Goal: Feedback & Contribution: Leave review/rating

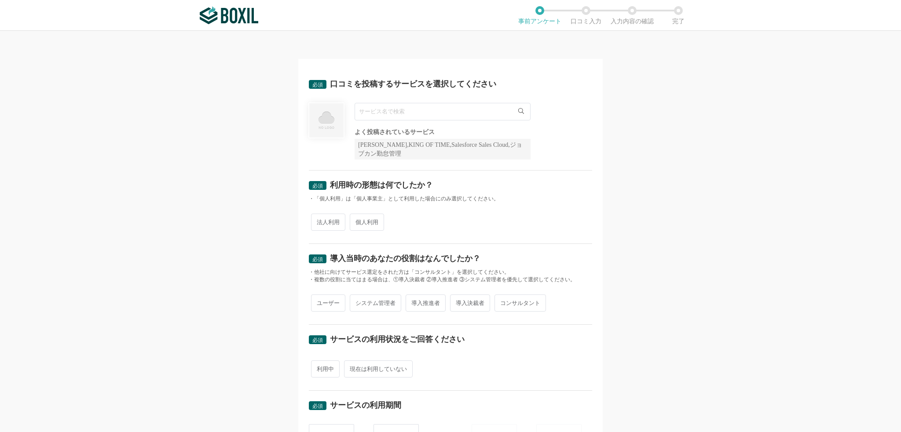
click at [420, 112] on input "text" at bounding box center [443, 112] width 176 height 18
paste input "IO-ERP"
click at [402, 167] on li "InfiniOne ERP" at bounding box center [442, 165] width 175 height 18
type input "InfiniOne ERP"
click at [322, 226] on span "法人利用" at bounding box center [328, 222] width 34 height 17
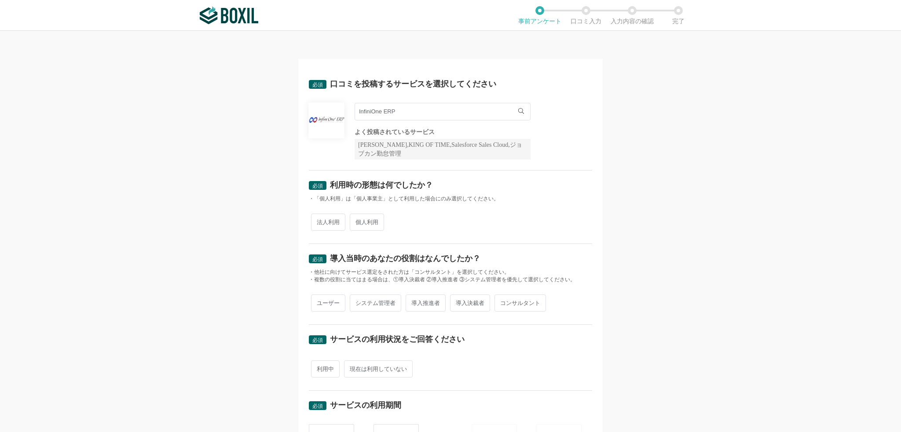
click at [319, 221] on input "法人利用" at bounding box center [316, 218] width 6 height 6
radio input "true"
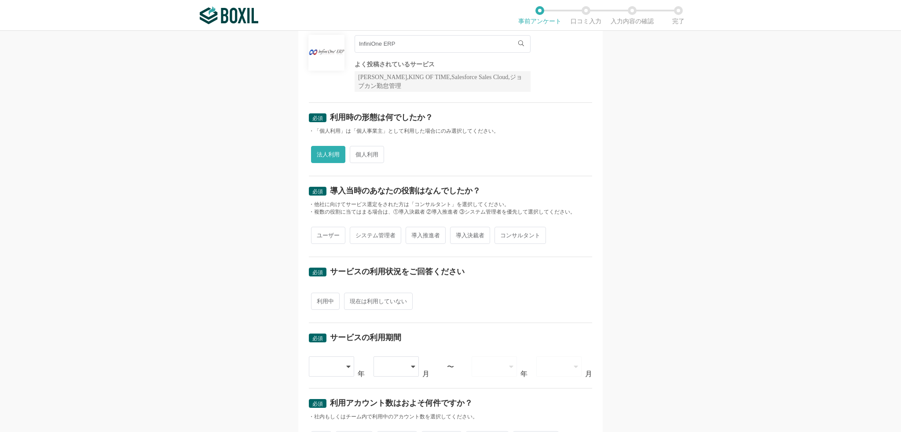
scroll to position [132, 0]
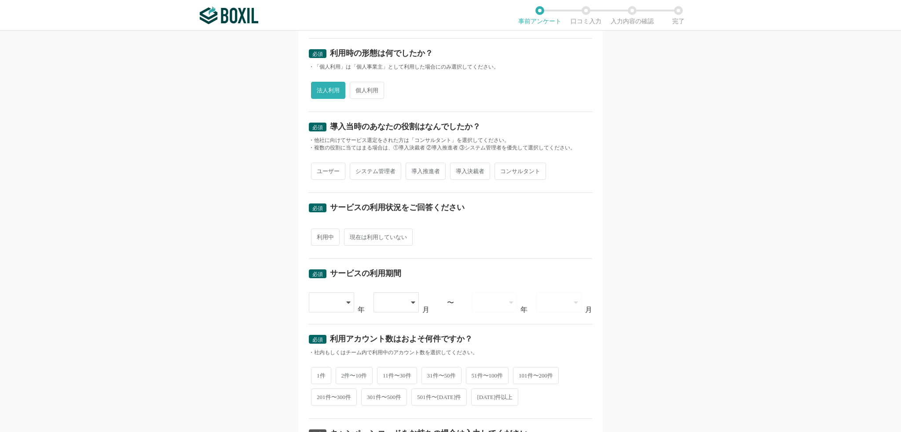
click at [424, 170] on span "導入推進者" at bounding box center [426, 171] width 40 height 17
click at [413, 170] on input "導入推進者" at bounding box center [411, 167] width 6 height 6
radio input "true"
click at [318, 235] on span "利用中" at bounding box center [325, 237] width 29 height 17
click at [318, 235] on input "利用中" at bounding box center [316, 233] width 6 height 6
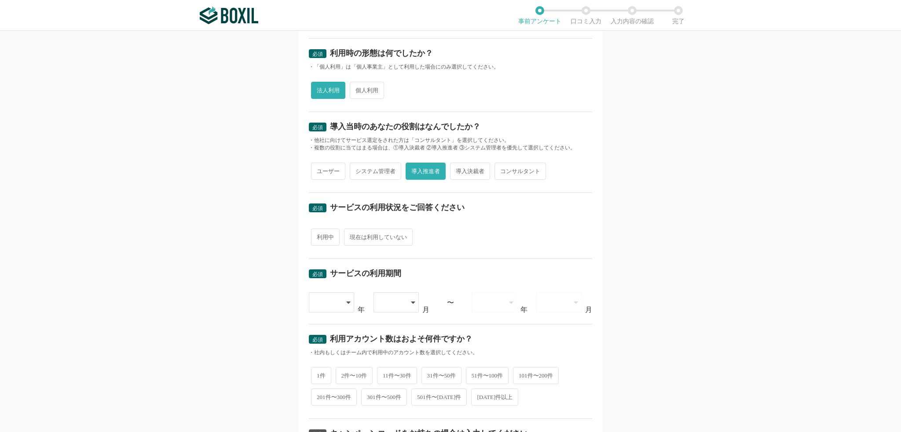
radio input "true"
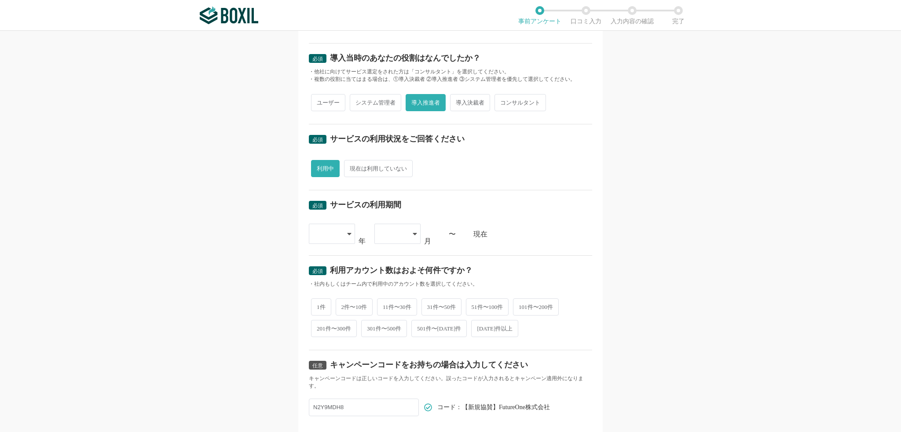
scroll to position [220, 0]
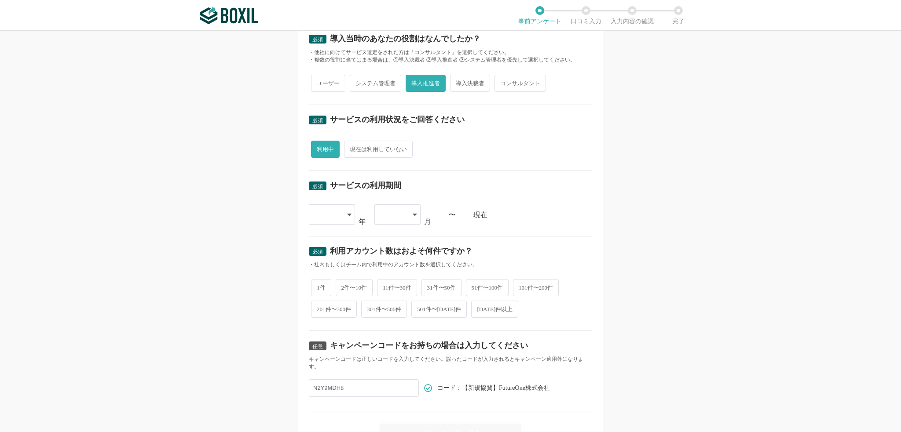
click at [348, 219] on div at bounding box center [332, 215] width 46 height 20
click at [325, 300] on span "[DATE]" at bounding box center [327, 299] width 23 height 7
click at [413, 215] on icon at bounding box center [415, 214] width 4 height 7
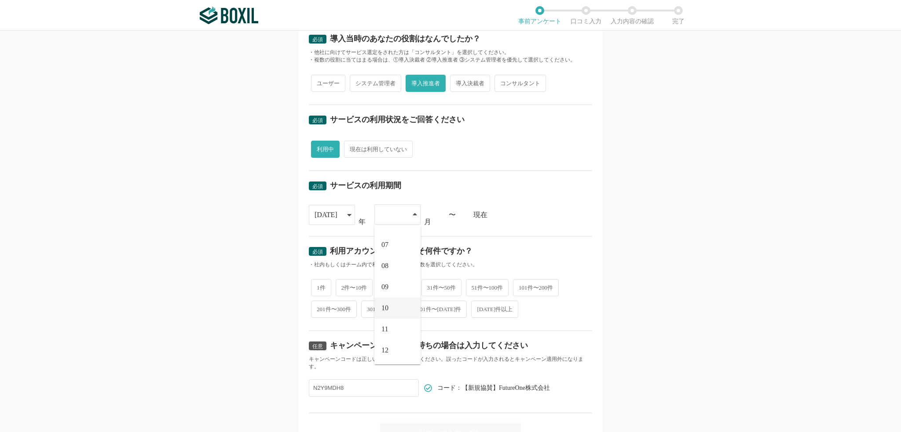
click at [390, 305] on li "10" at bounding box center [397, 308] width 46 height 21
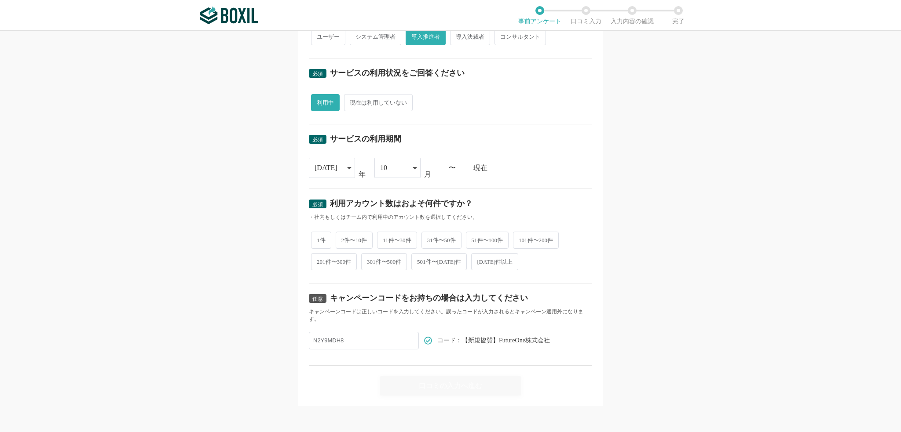
drag, startPoint x: 227, startPoint y: 324, endPoint x: 248, endPoint y: 315, distance: 22.6
click at [227, 324] on div "必須 口コミを投稿するサービスを選択してください InfiniOne ERP InfiniOne ERP よく投稿されているサービス Sansan,KING …" at bounding box center [450, 232] width 901 height 402
click at [391, 264] on span "301件〜500件" at bounding box center [384, 261] width 46 height 17
click at [369, 260] on input "301件〜500件" at bounding box center [366, 258] width 6 height 6
radio input "true"
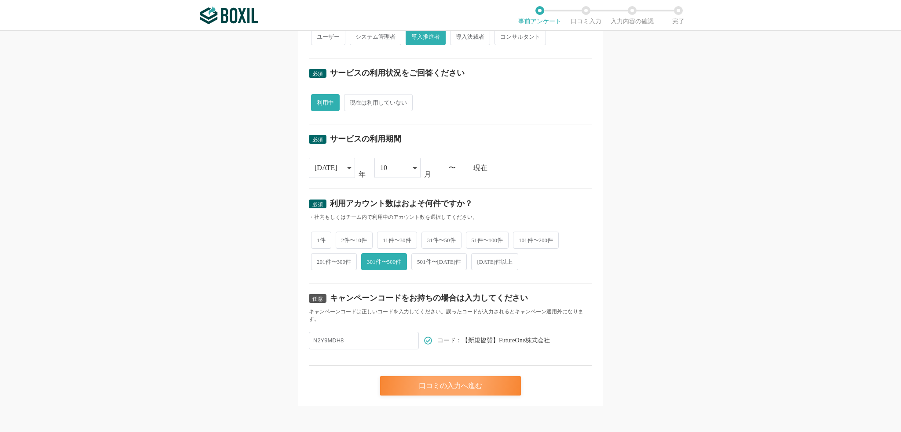
click at [460, 386] on div "口コミの入力へ進む" at bounding box center [450, 386] width 141 height 19
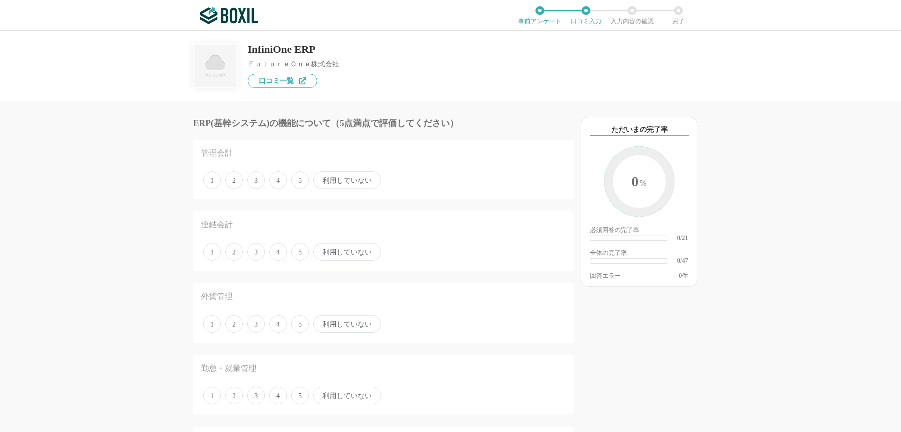
click at [336, 180] on span "利用していない" at bounding box center [347, 181] width 68 height 18
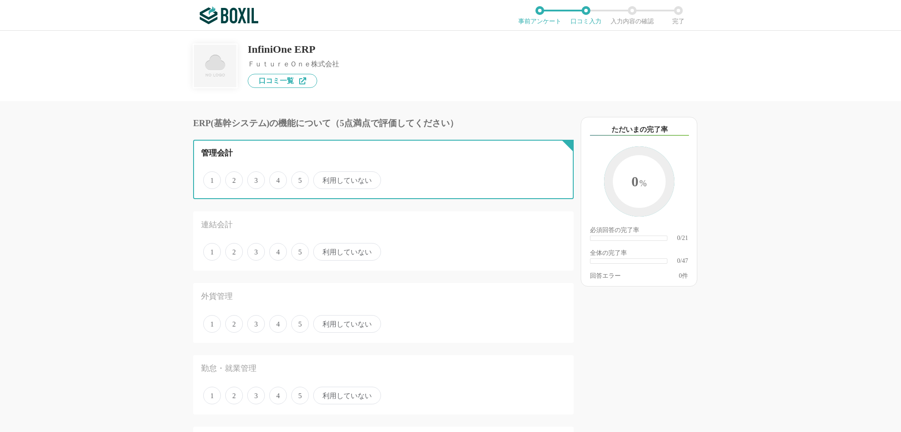
click at [321, 179] on input "利用していない" at bounding box center [318, 176] width 6 height 6
radio input "true"
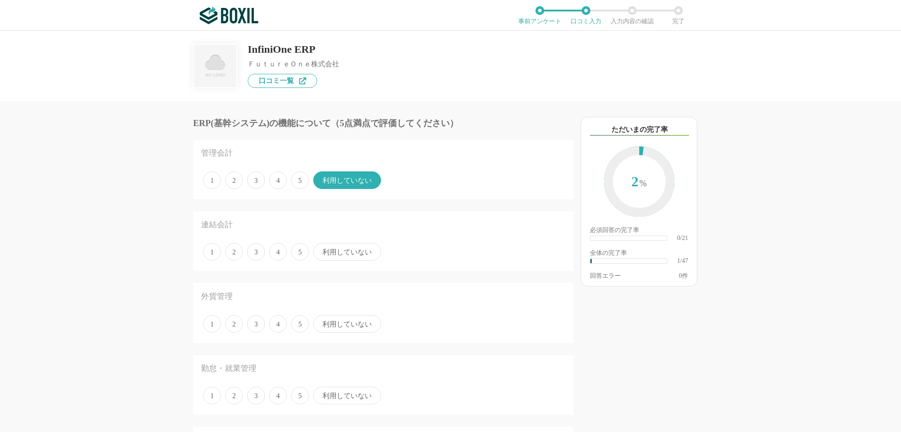
click at [343, 255] on span "利用していない" at bounding box center [347, 252] width 68 height 18
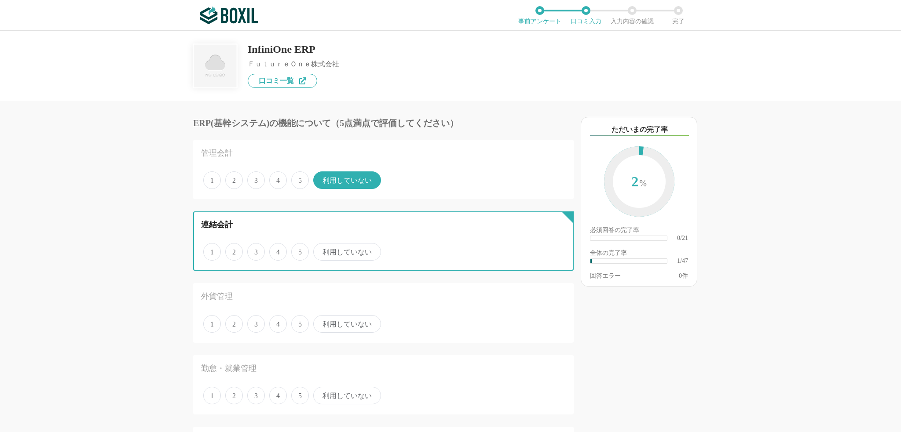
click at [321, 250] on input "利用していない" at bounding box center [318, 248] width 6 height 6
radio input "true"
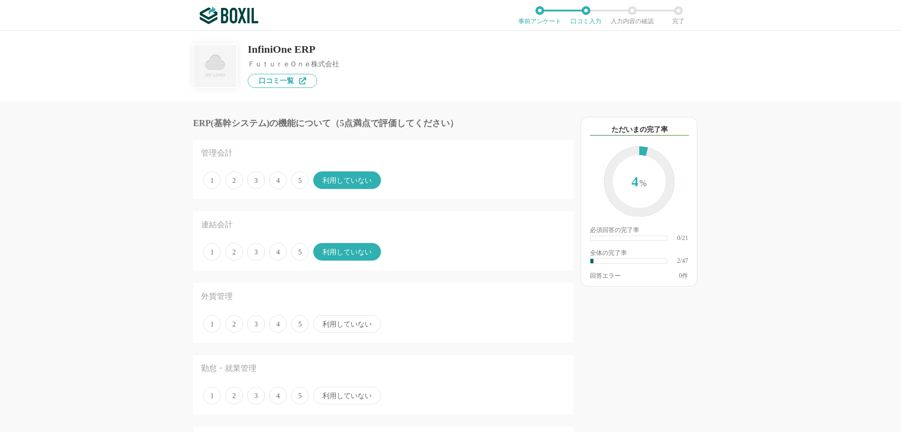
click at [348, 323] on span "利用していない" at bounding box center [347, 324] width 68 height 18
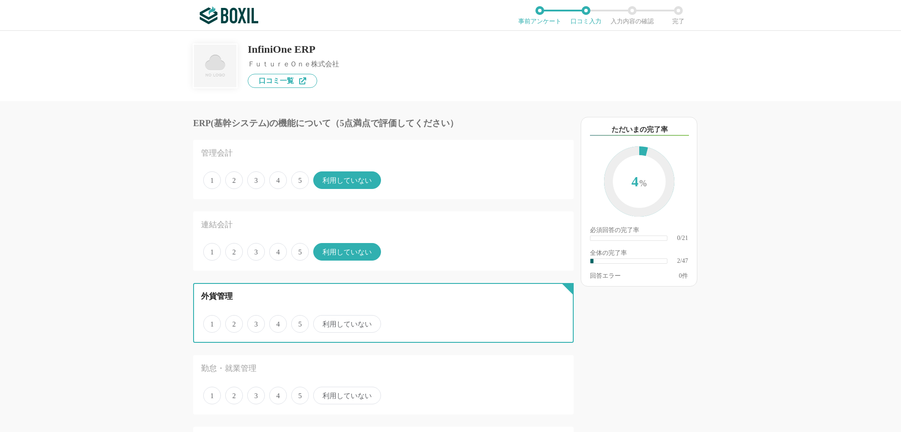
click at [321, 322] on input "利用していない" at bounding box center [318, 320] width 6 height 6
radio input "true"
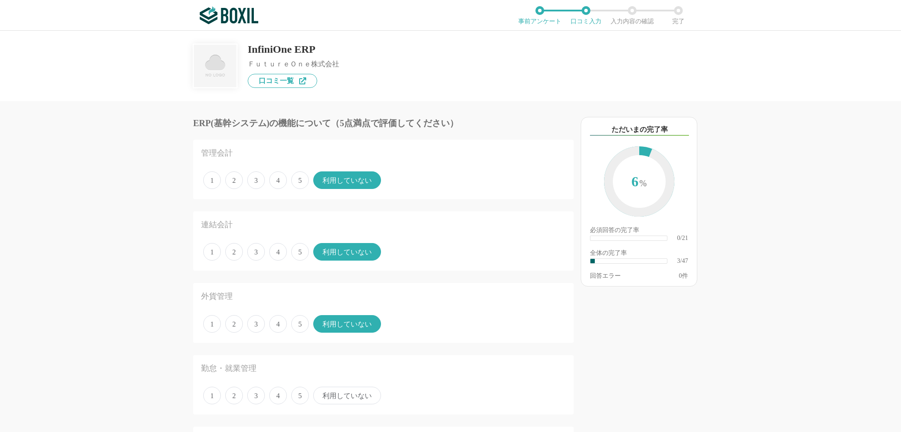
click at [350, 393] on span "利用していない" at bounding box center [347, 396] width 68 height 18
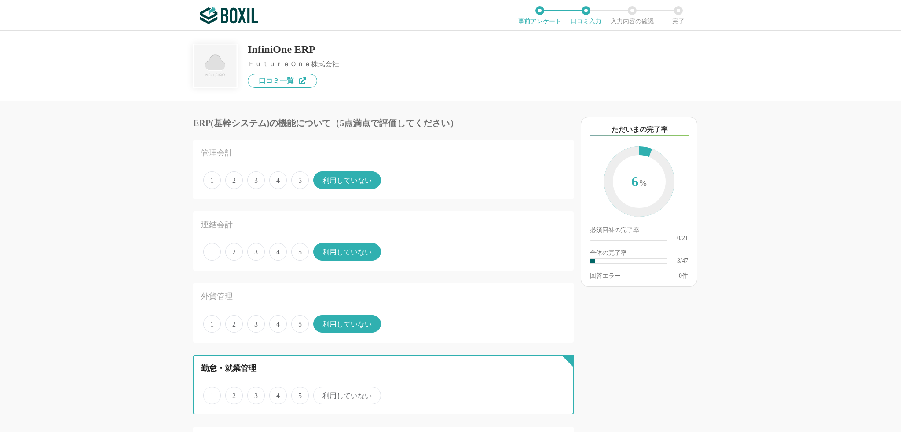
click at [321, 393] on input "利用していない" at bounding box center [318, 391] width 6 height 6
radio input "true"
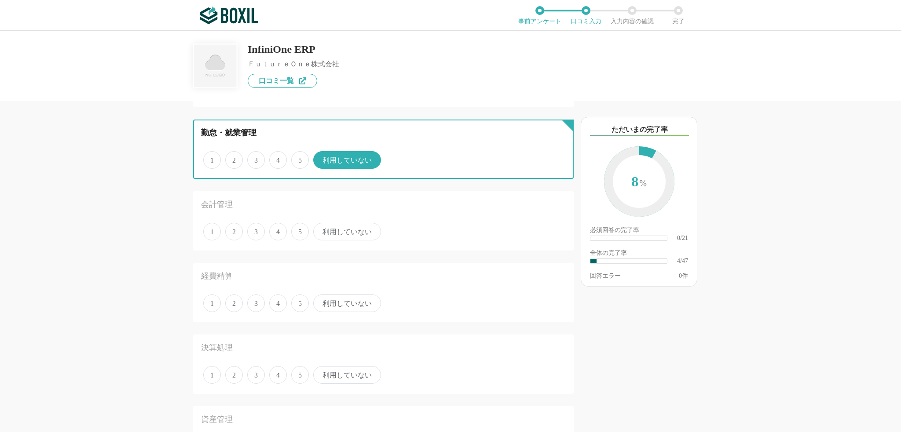
scroll to position [264, 0]
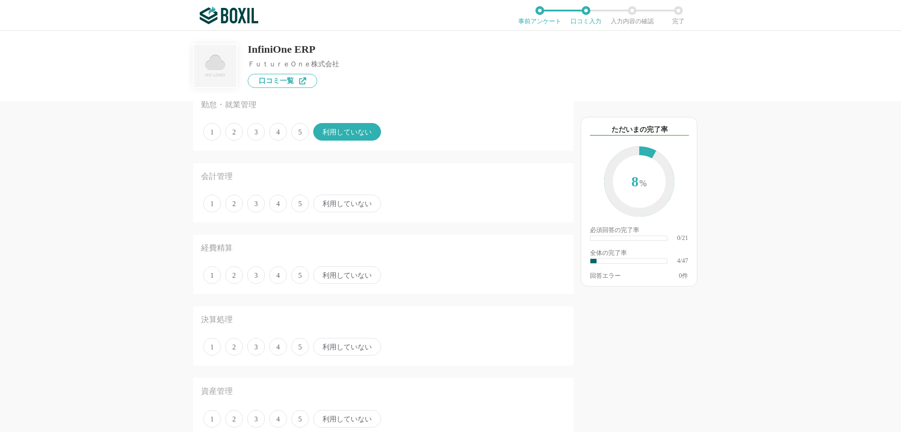
click at [339, 204] on span "利用していない" at bounding box center [347, 204] width 68 height 18
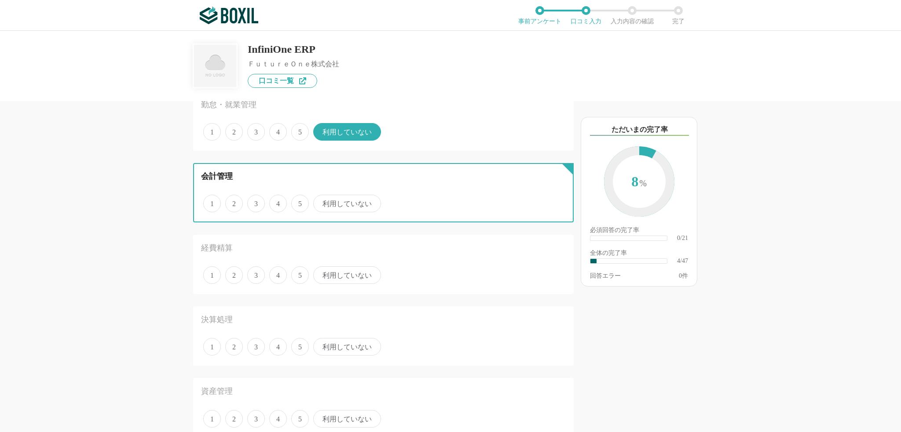
click at [321, 202] on input "利用していない" at bounding box center [318, 199] width 6 height 6
radio input "true"
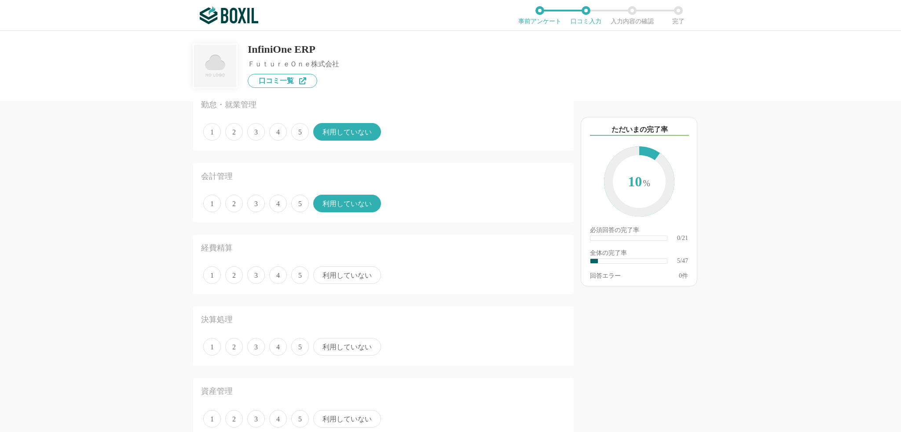
click at [354, 272] on span "利用していない" at bounding box center [347, 276] width 68 height 18
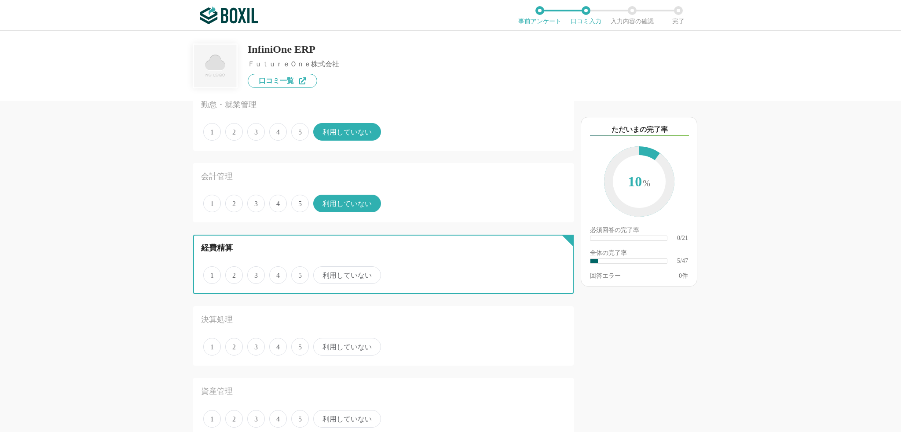
click at [321, 272] on input "利用していない" at bounding box center [318, 271] width 6 height 6
radio input "true"
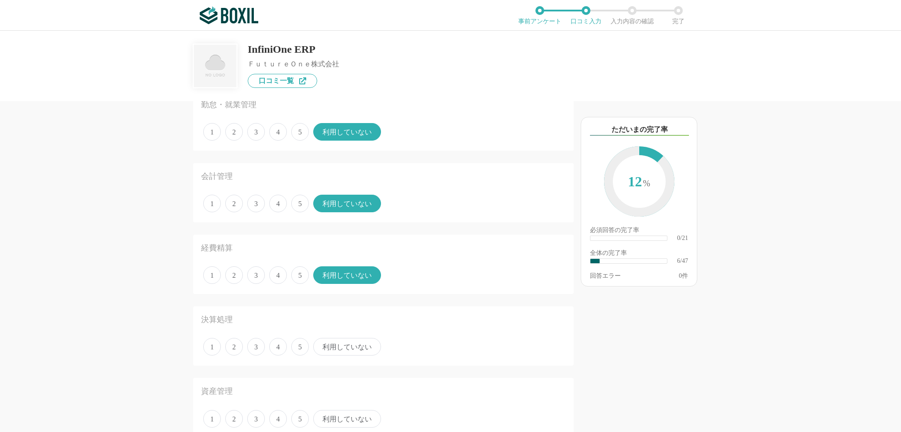
click at [346, 349] on span "利用していない" at bounding box center [347, 347] width 68 height 18
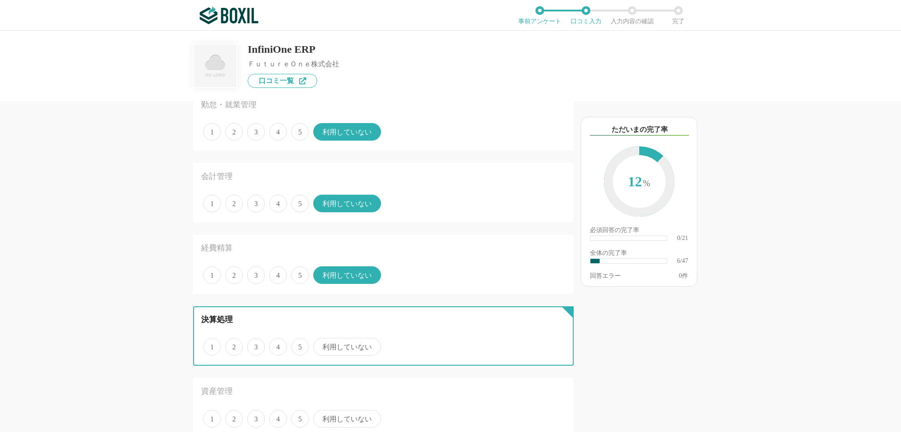
click at [321, 345] on input "利用していない" at bounding box center [318, 343] width 6 height 6
radio input "true"
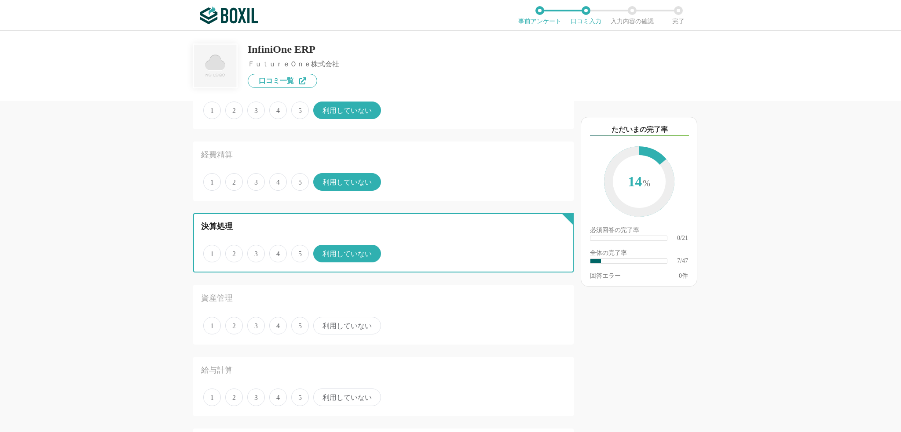
scroll to position [396, 0]
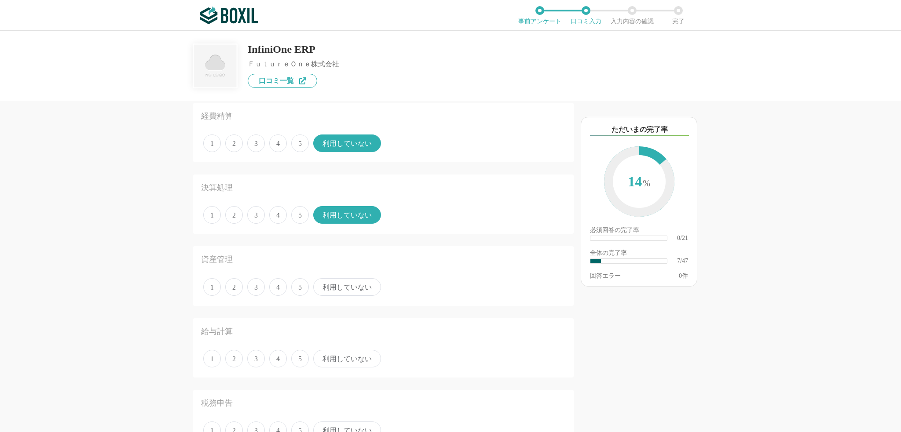
click at [347, 286] on span "利用していない" at bounding box center [347, 287] width 68 height 18
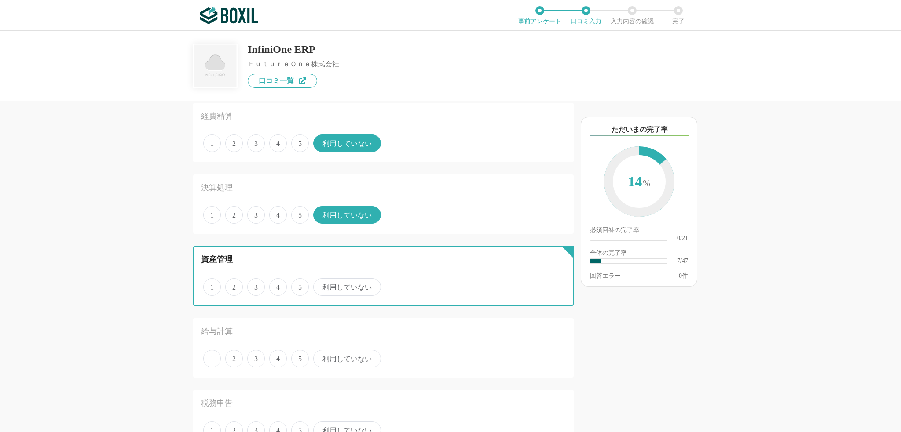
click at [321, 285] on input "利用していない" at bounding box center [318, 283] width 6 height 6
radio input "true"
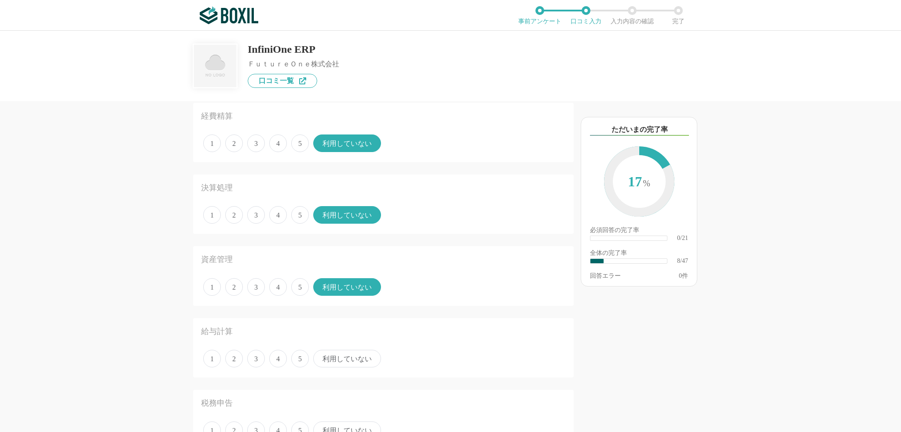
click at [345, 356] on span "利用していない" at bounding box center [347, 359] width 68 height 18
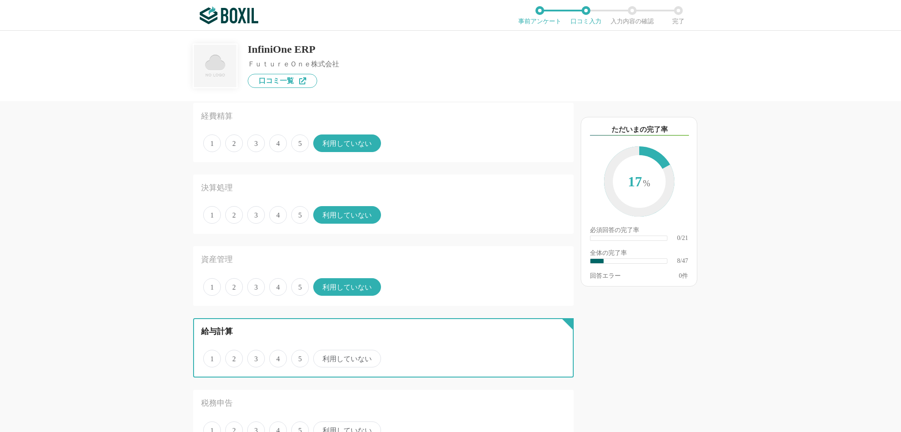
click at [321, 356] on input "利用していない" at bounding box center [318, 354] width 6 height 6
radio input "true"
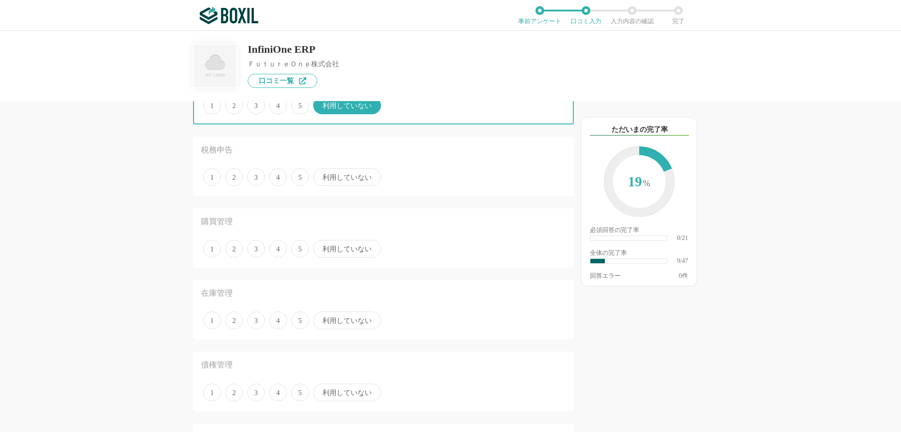
scroll to position [660, 0]
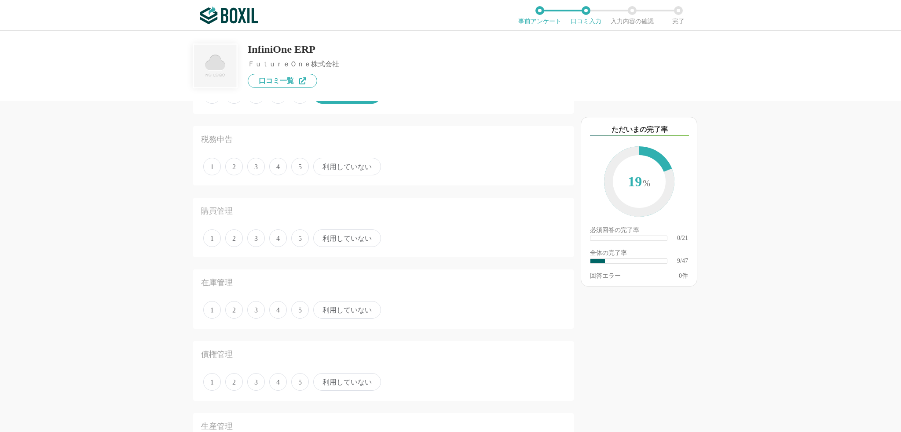
click at [335, 167] on span "利用していない" at bounding box center [347, 167] width 68 height 18
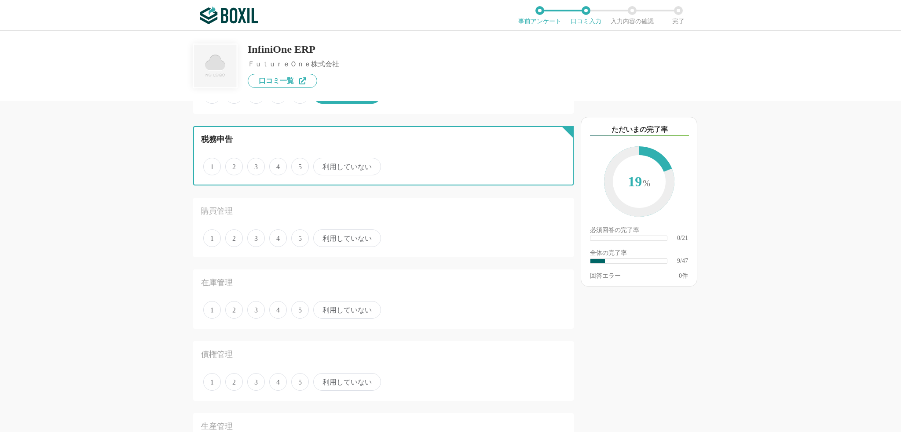
click at [321, 165] on input "利用していない" at bounding box center [318, 162] width 6 height 6
radio input "true"
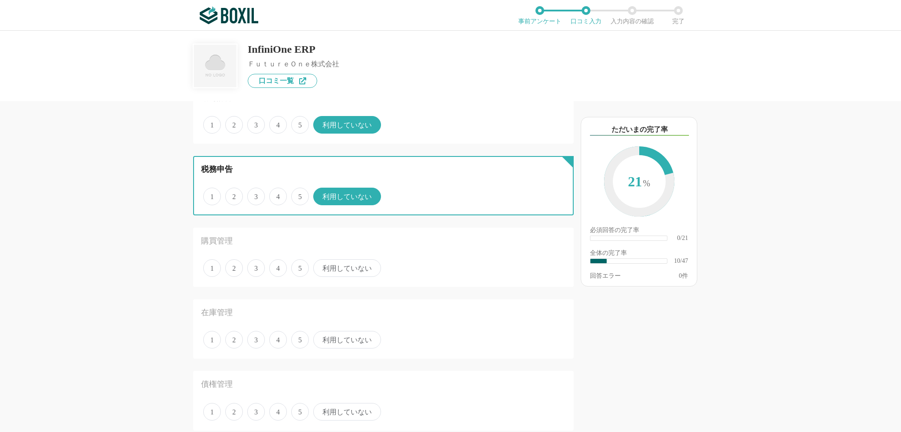
scroll to position [704, 0]
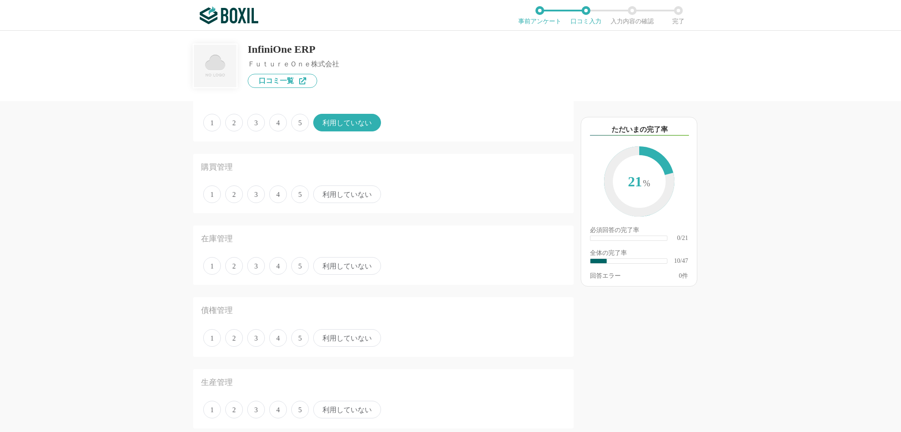
click at [343, 330] on span "利用していない" at bounding box center [347, 338] width 68 height 18
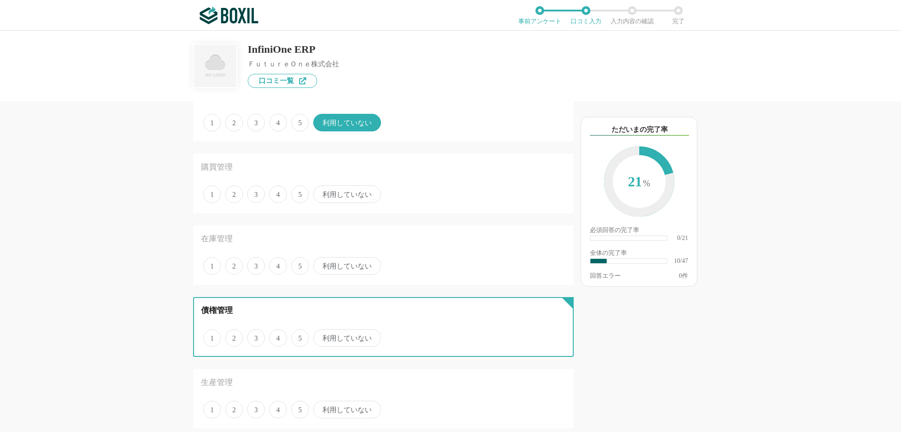
click at [321, 331] on input "利用していない" at bounding box center [318, 334] width 6 height 6
radio input "true"
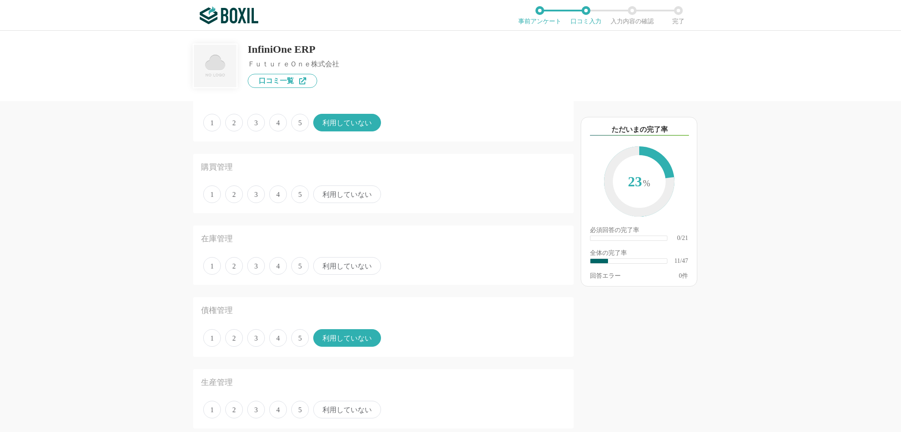
click at [366, 402] on span "利用していない" at bounding box center [347, 410] width 68 height 18
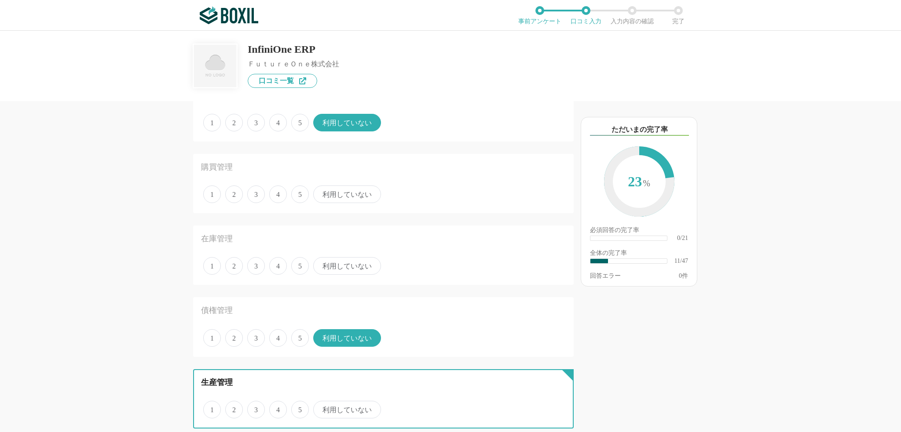
click at [321, 402] on input "利用していない" at bounding box center [318, 405] width 6 height 6
radio input "true"
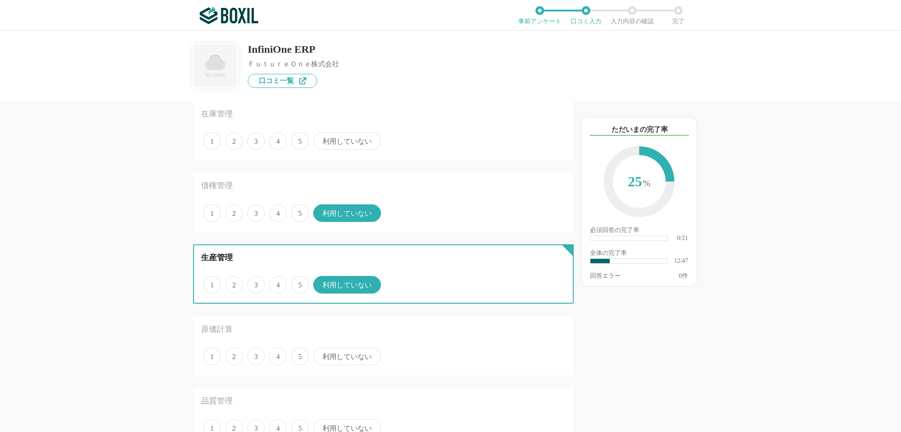
scroll to position [836, 0]
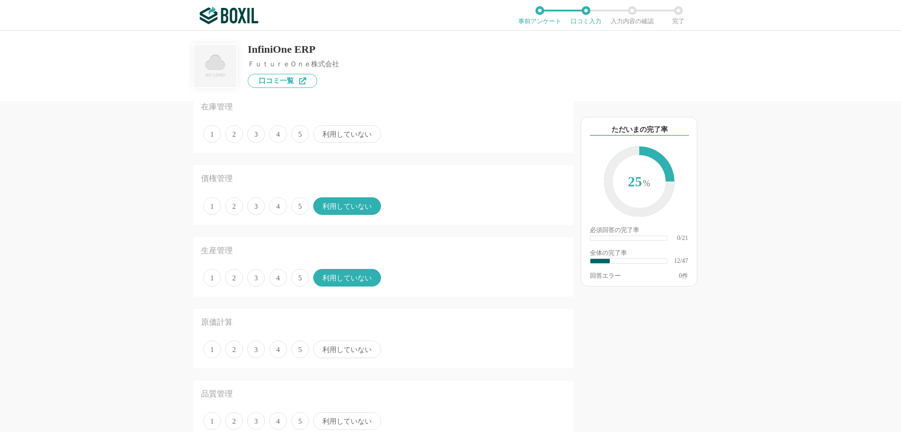
click at [359, 346] on span "利用していない" at bounding box center [347, 350] width 68 height 18
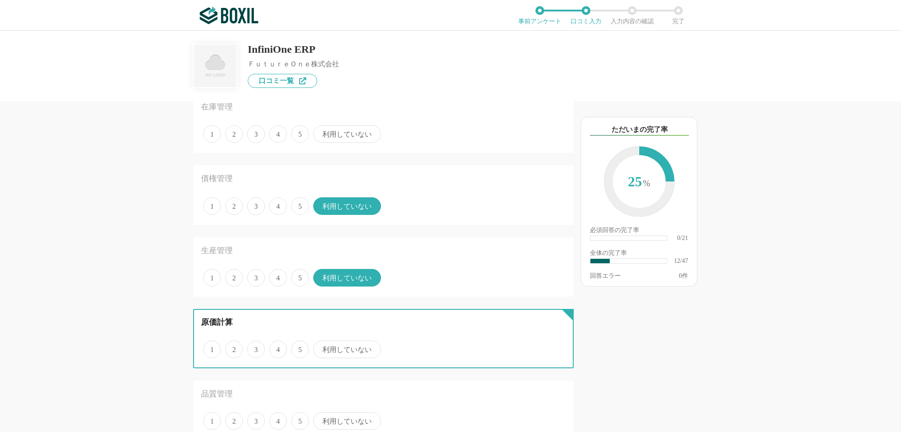
click at [321, 346] on input "利用していない" at bounding box center [318, 345] width 6 height 6
radio input "true"
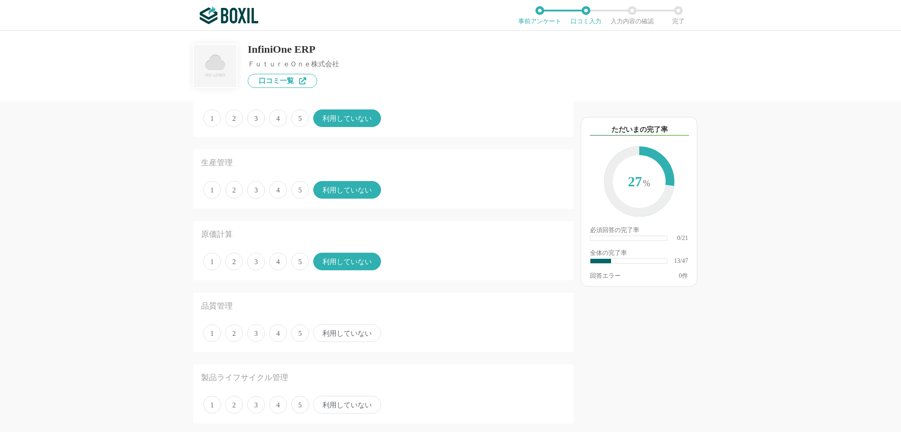
click at [344, 332] on span "利用していない" at bounding box center [347, 334] width 68 height 18
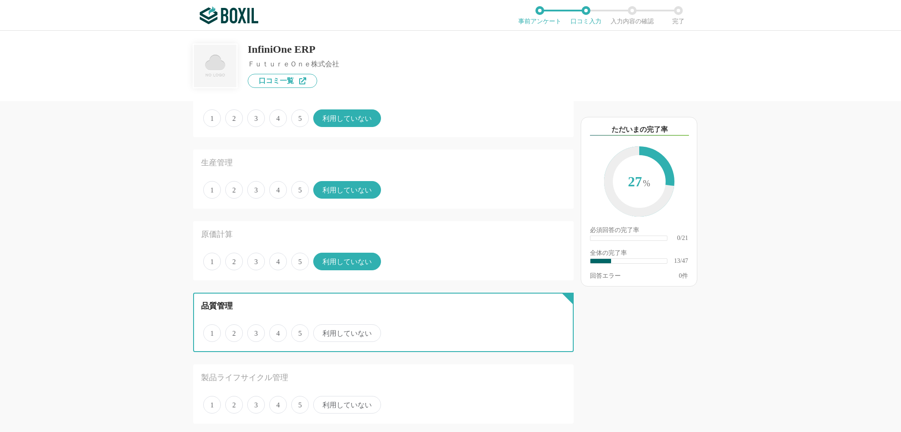
click at [321, 332] on input "利用していない" at bounding box center [318, 329] width 6 height 6
radio input "true"
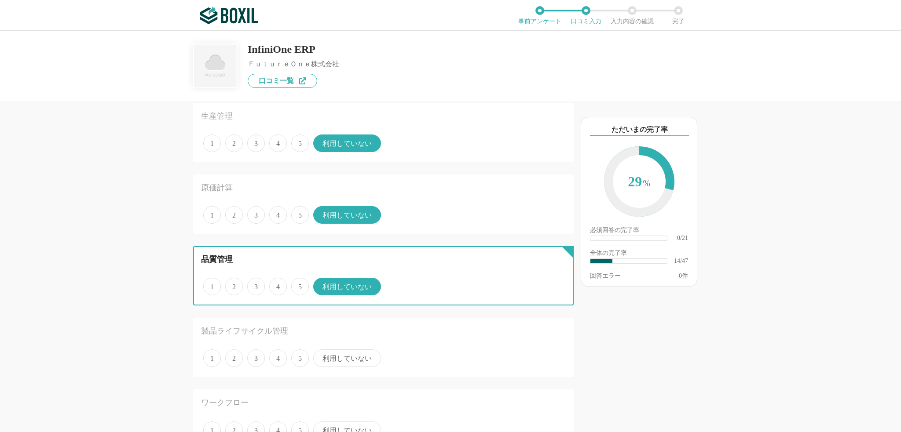
scroll to position [1012, 0]
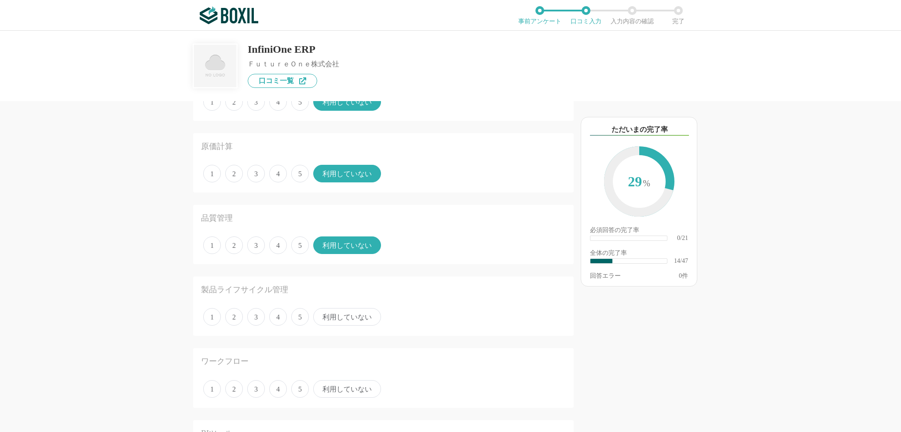
click at [350, 315] on span "利用していない" at bounding box center [347, 317] width 68 height 18
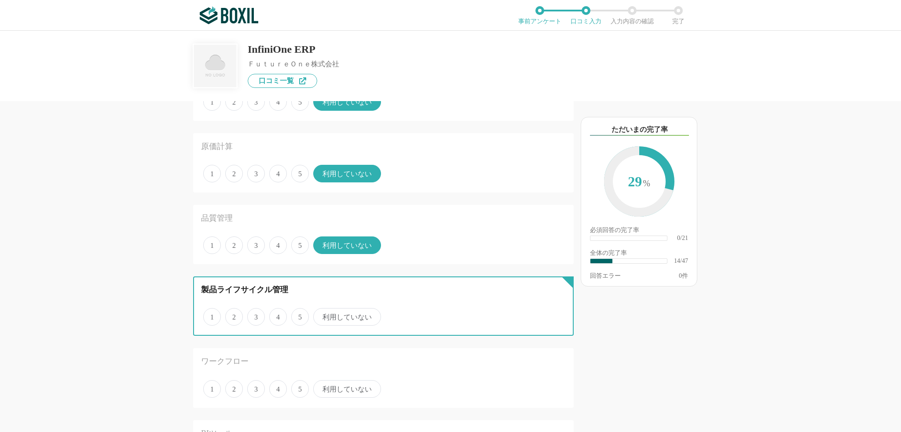
click at [321, 315] on input "利用していない" at bounding box center [318, 313] width 6 height 6
radio input "true"
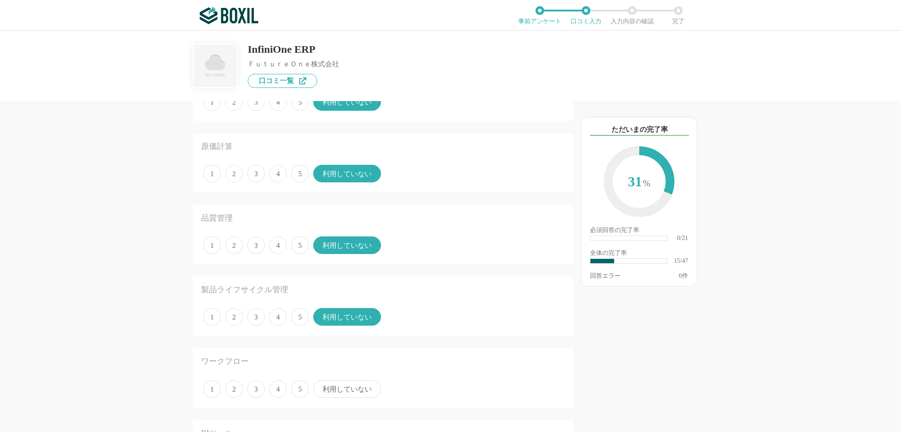
click at [232, 385] on span "2" at bounding box center [234, 390] width 18 height 18
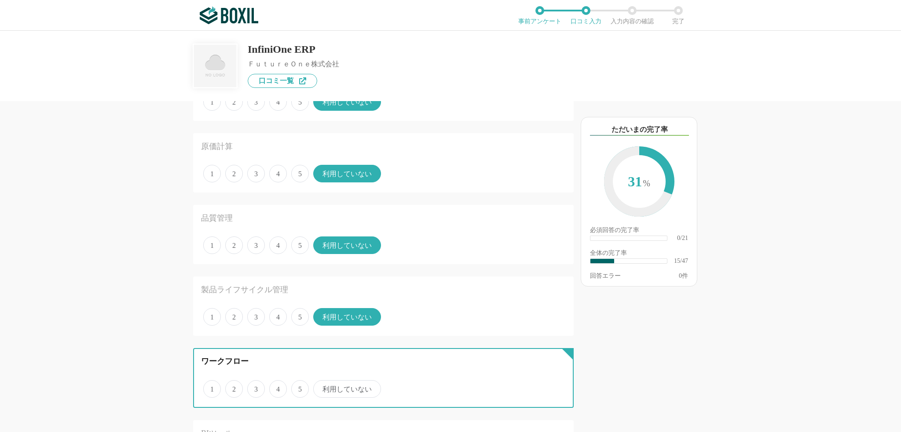
click at [232, 385] on input "2" at bounding box center [230, 385] width 6 height 6
radio input "true"
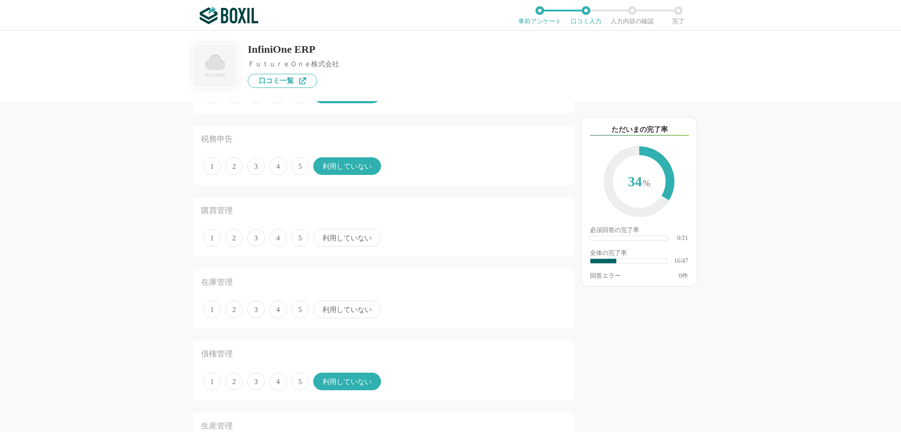
scroll to position [660, 0]
click at [256, 239] on span "3" at bounding box center [256, 239] width 18 height 18
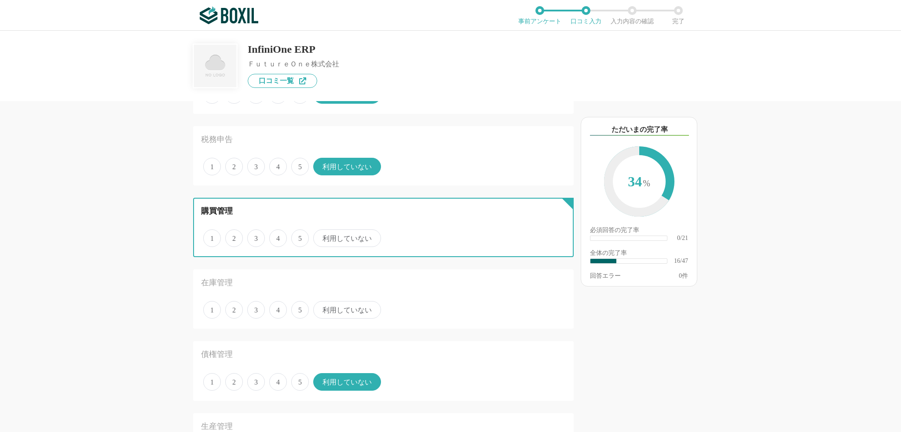
click at [255, 237] on input "3" at bounding box center [252, 234] width 6 height 6
radio input "true"
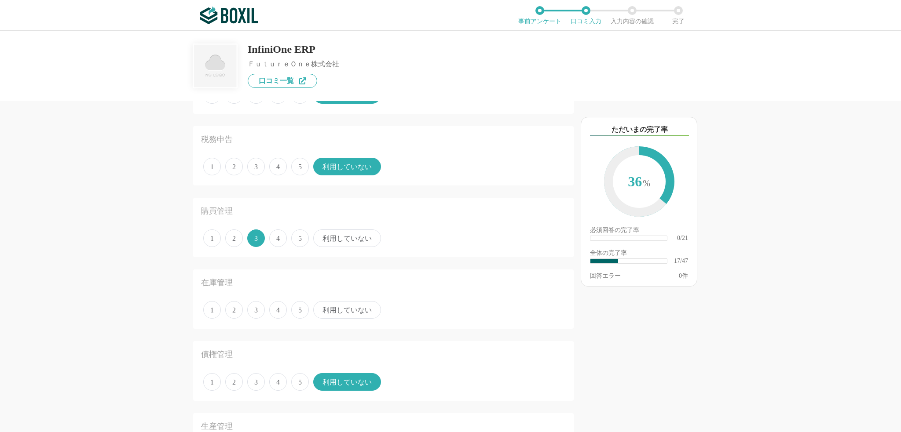
click at [260, 307] on span "3" at bounding box center [256, 310] width 18 height 18
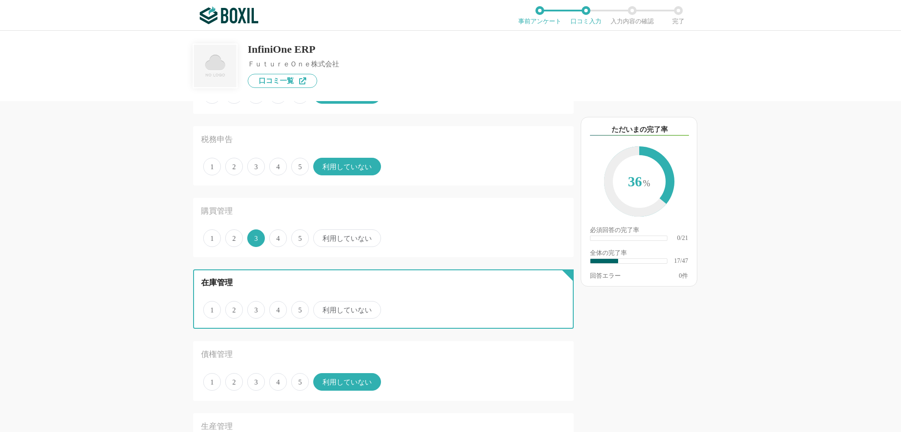
click at [255, 307] on input "3" at bounding box center [252, 306] width 6 height 6
radio input "true"
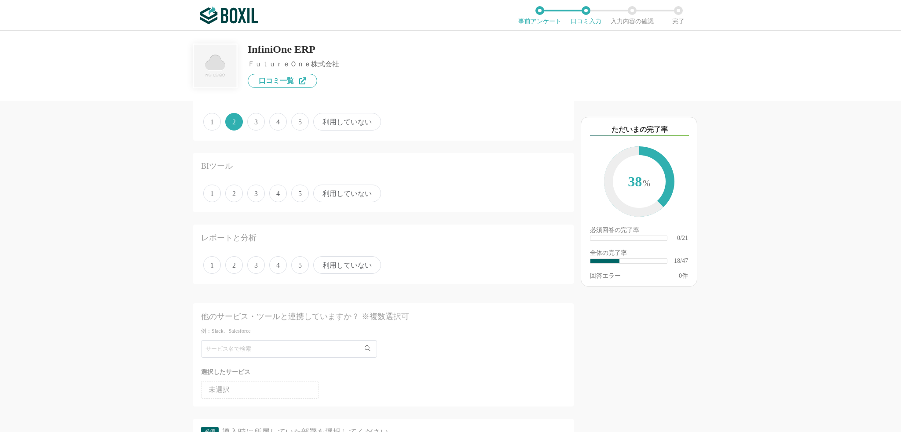
scroll to position [1232, 0]
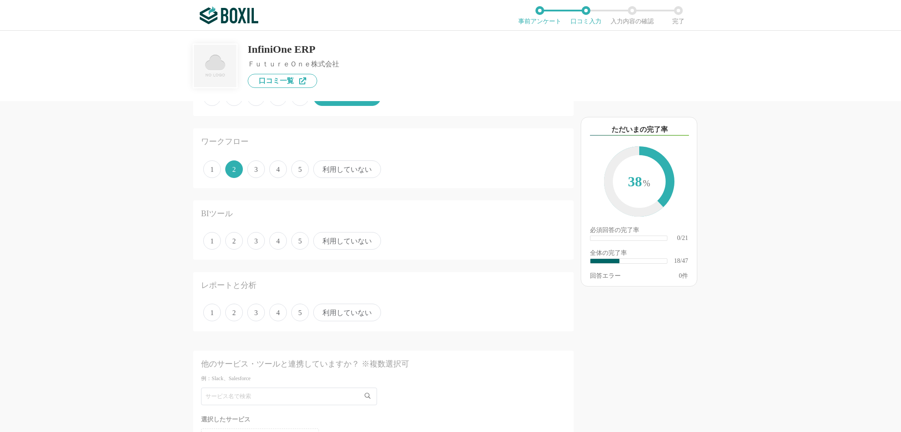
click at [342, 238] on span "利用していない" at bounding box center [347, 241] width 68 height 18
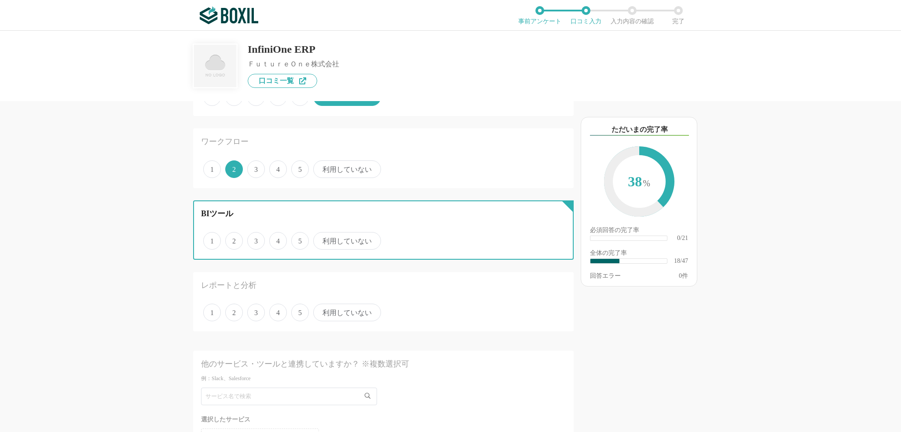
click at [321, 238] on input "利用していない" at bounding box center [318, 237] width 6 height 6
radio input "true"
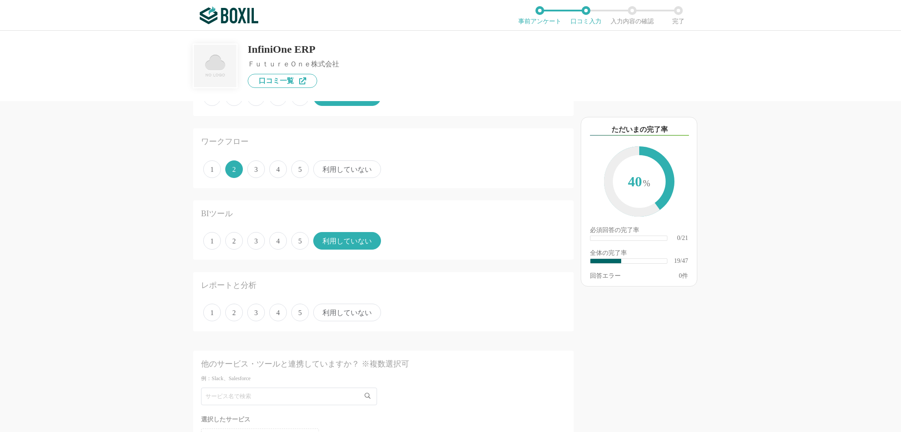
click at [355, 306] on span "利用していない" at bounding box center [347, 313] width 68 height 18
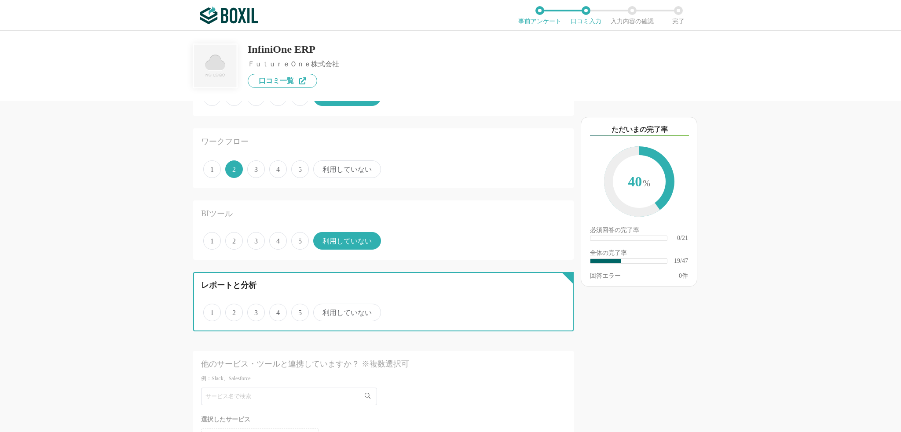
click at [321, 306] on input "利用していない" at bounding box center [318, 308] width 6 height 6
radio input "true"
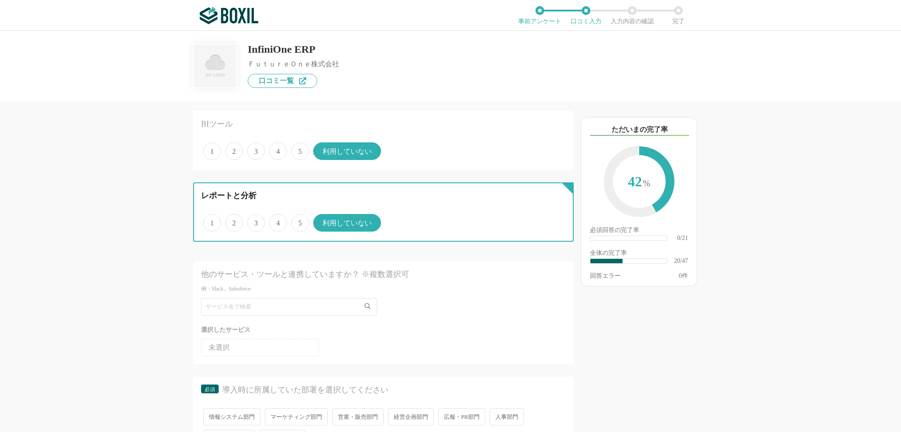
scroll to position [1364, 0]
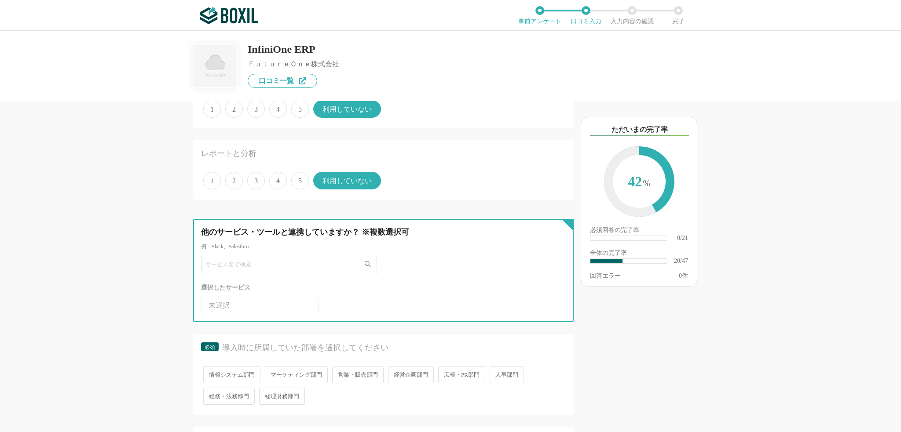
click at [326, 260] on input "text" at bounding box center [289, 265] width 176 height 18
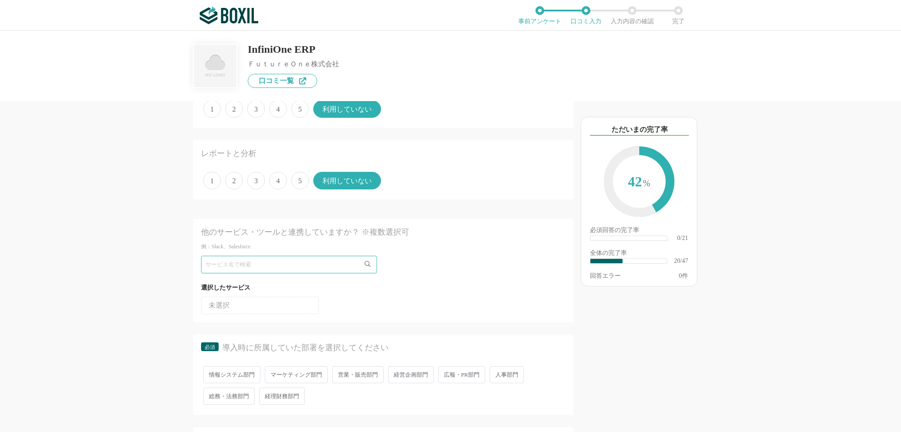
click at [370, 261] on icon at bounding box center [368, 264] width 6 height 6
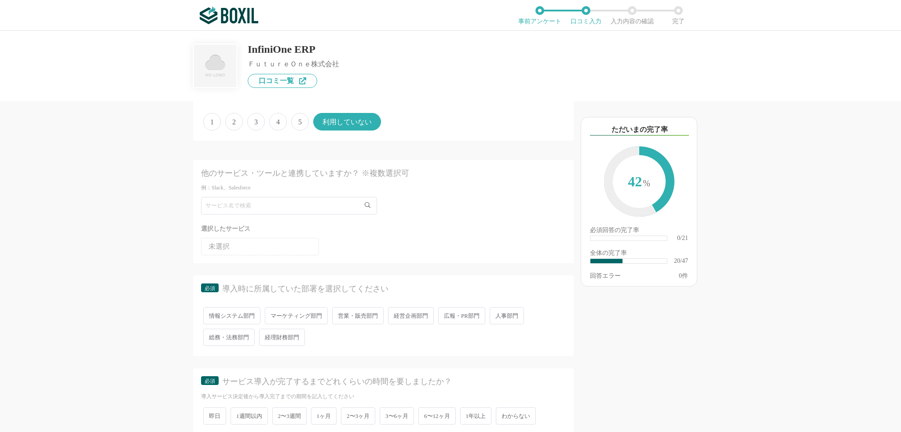
scroll to position [1408, 0]
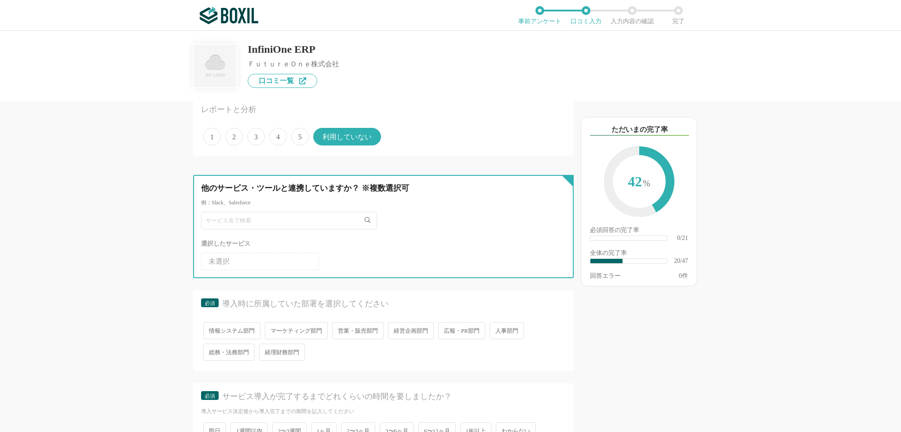
click at [274, 218] on input "text" at bounding box center [289, 221] width 176 height 18
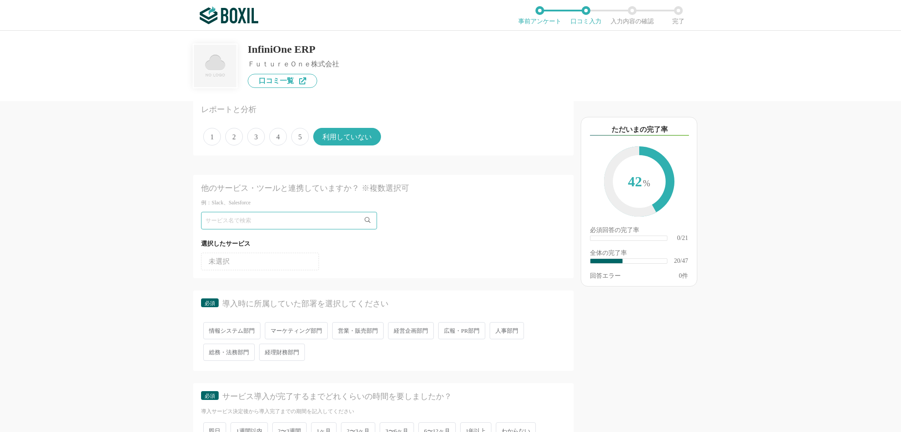
click at [260, 255] on li "未選択" at bounding box center [260, 262] width 118 height 18
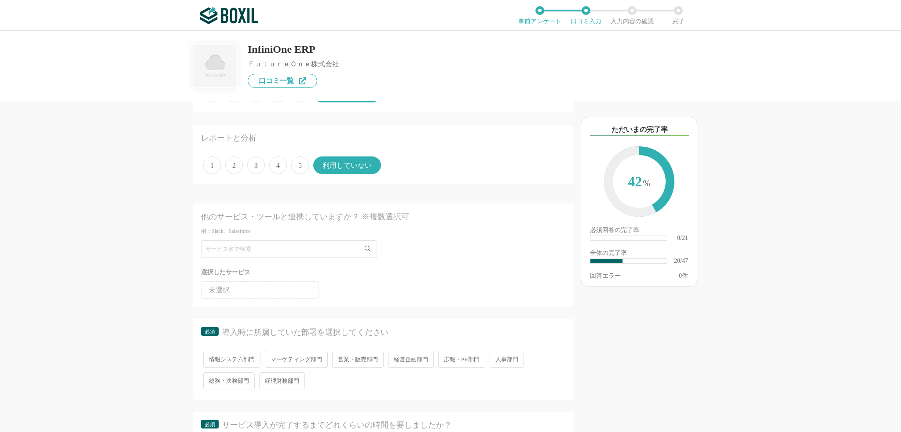
scroll to position [1364, 0]
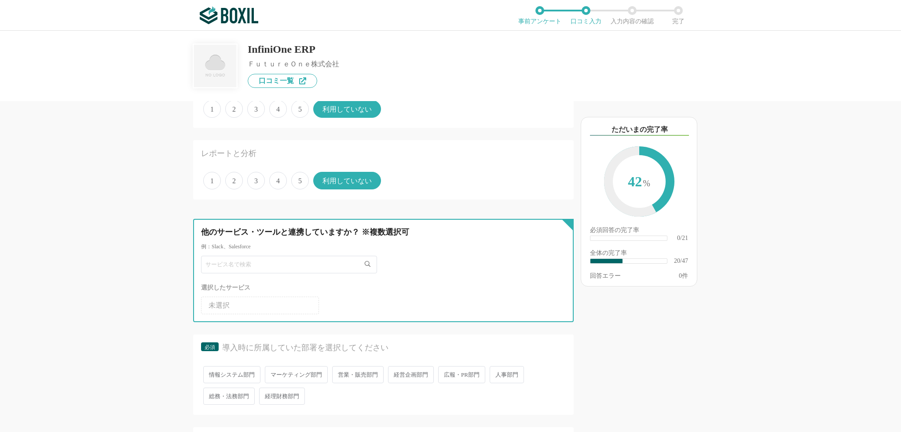
click at [265, 260] on input "text" at bounding box center [289, 265] width 176 height 18
type input "dr."
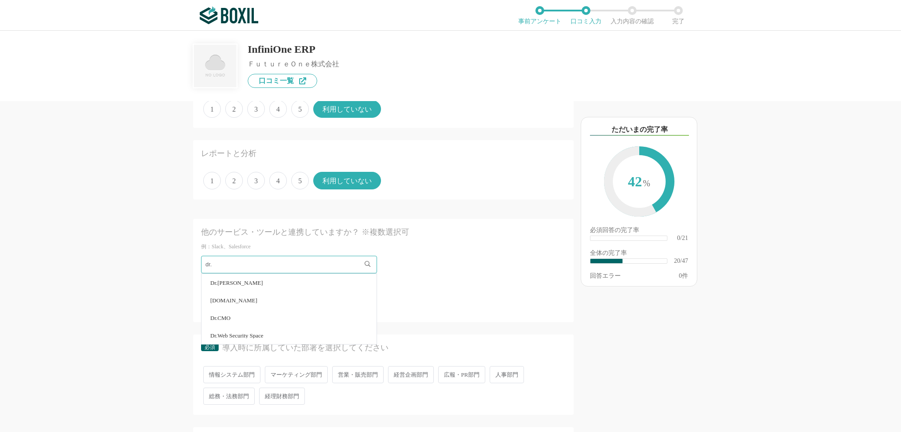
click at [242, 280] on li "Dr.[PERSON_NAME]" at bounding box center [288, 283] width 175 height 18
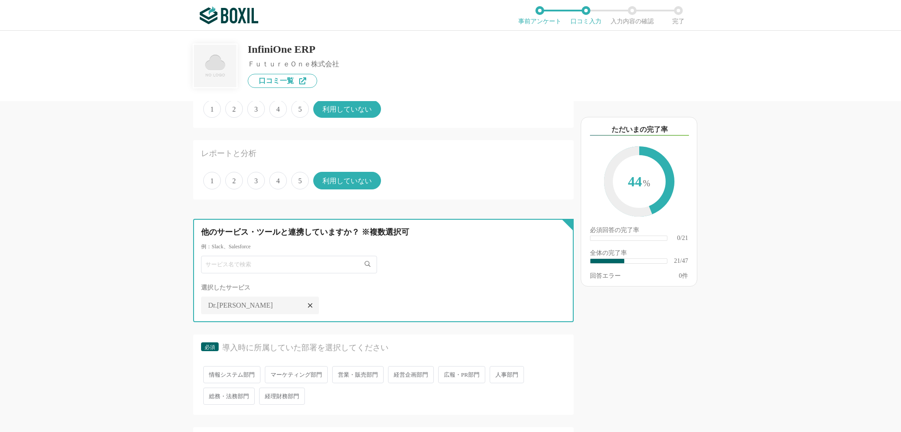
click at [292, 261] on input "text" at bounding box center [289, 265] width 176 height 18
type input "edi-"
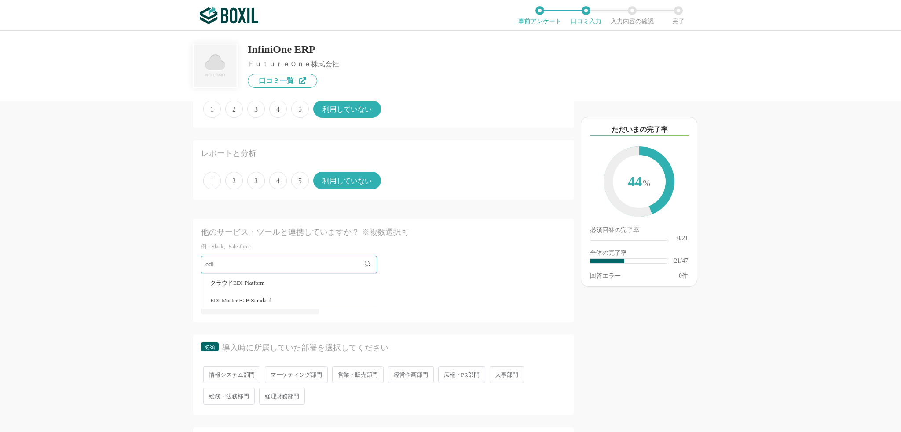
click at [271, 298] on span "EDI-Master B2B Standard" at bounding box center [240, 301] width 61 height 6
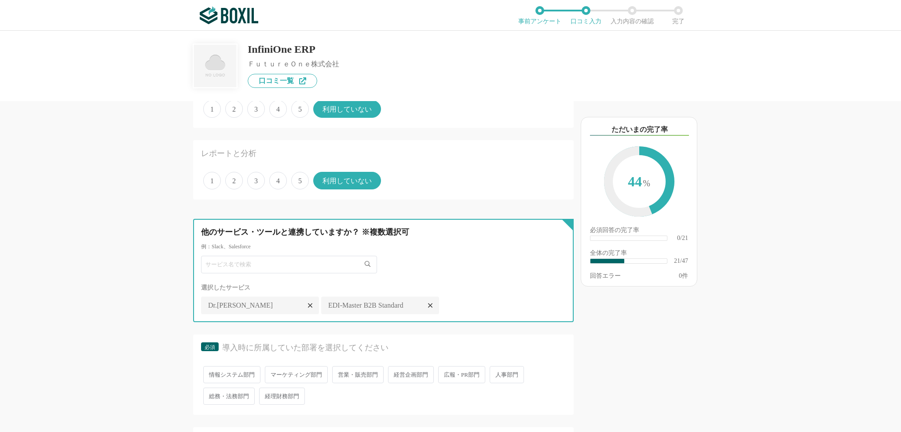
click at [258, 260] on input "text" at bounding box center [289, 265] width 176 height 18
type input "伝"
type input "jp1"
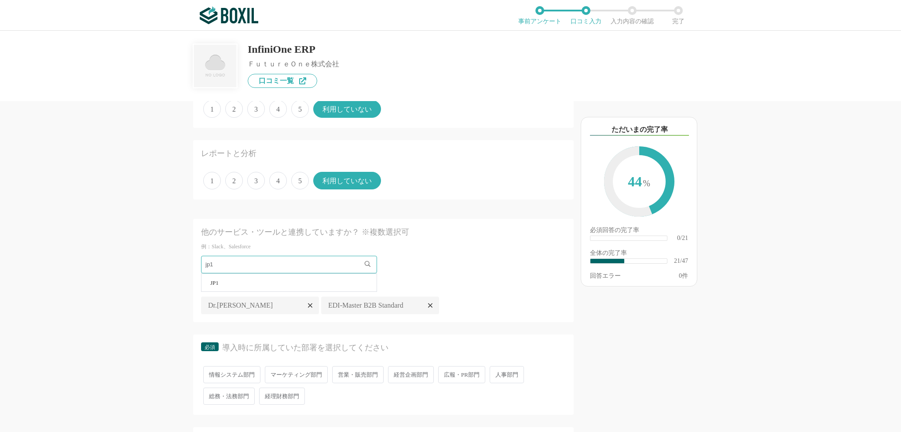
click at [232, 275] on li "JP1" at bounding box center [288, 283] width 175 height 18
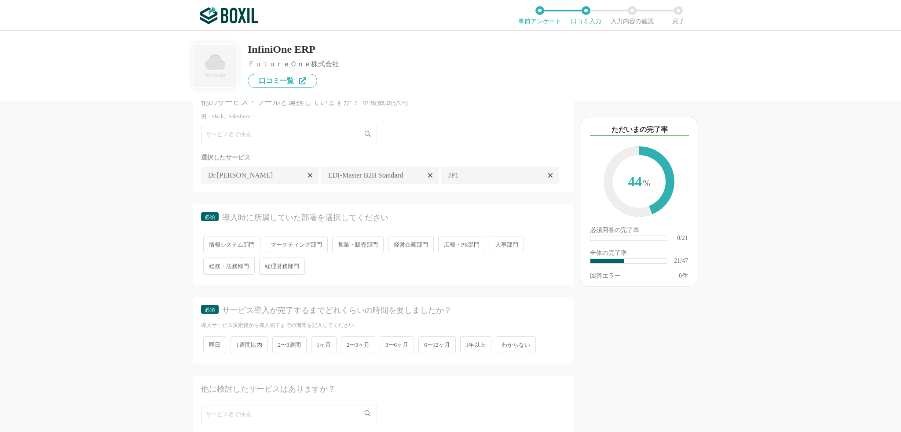
scroll to position [1496, 0]
click at [241, 252] on span "情報システム部門" at bounding box center [231, 242] width 57 height 17
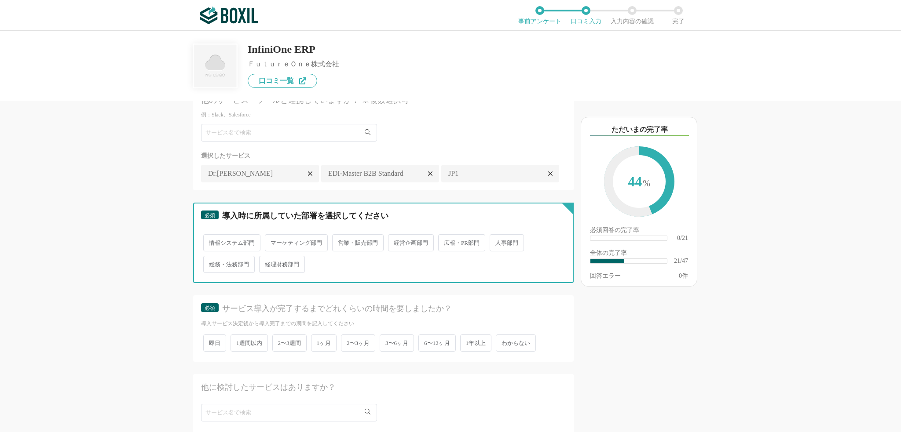
click at [211, 241] on input "情報システム部門" at bounding box center [208, 239] width 6 height 6
radio input "true"
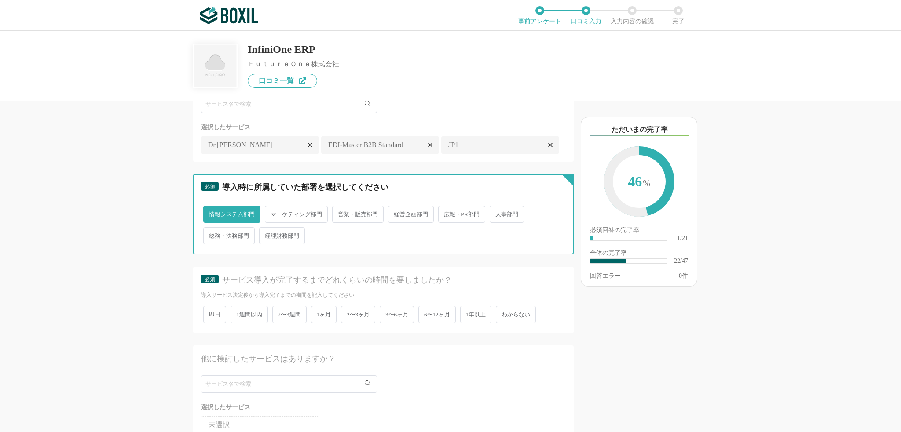
scroll to position [1540, 0]
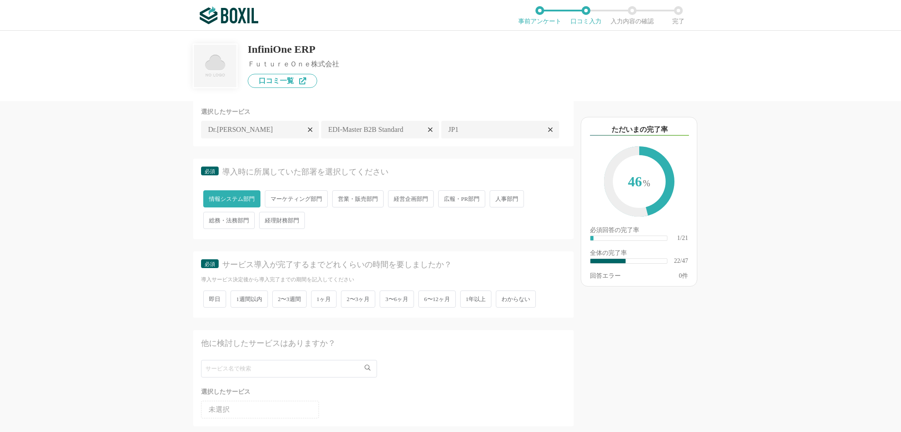
click at [475, 308] on span "1年以上" at bounding box center [476, 299] width 32 height 17
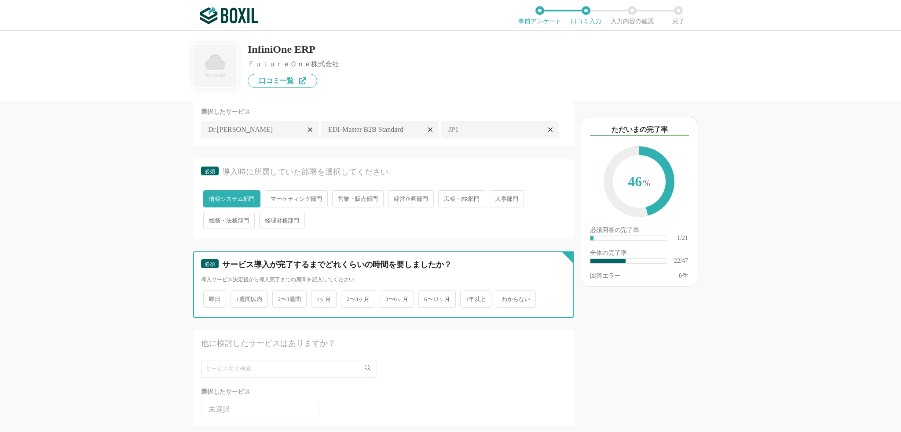
click at [468, 298] on input "1年以上" at bounding box center [465, 295] width 6 height 6
radio input "true"
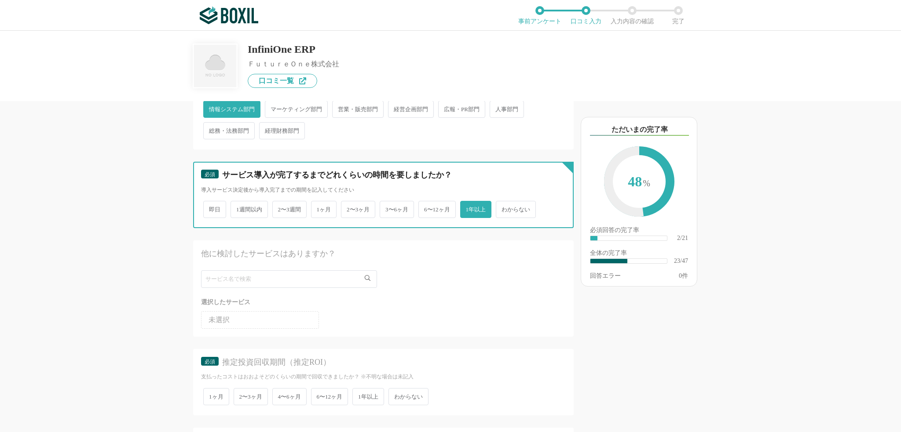
scroll to position [1716, 0]
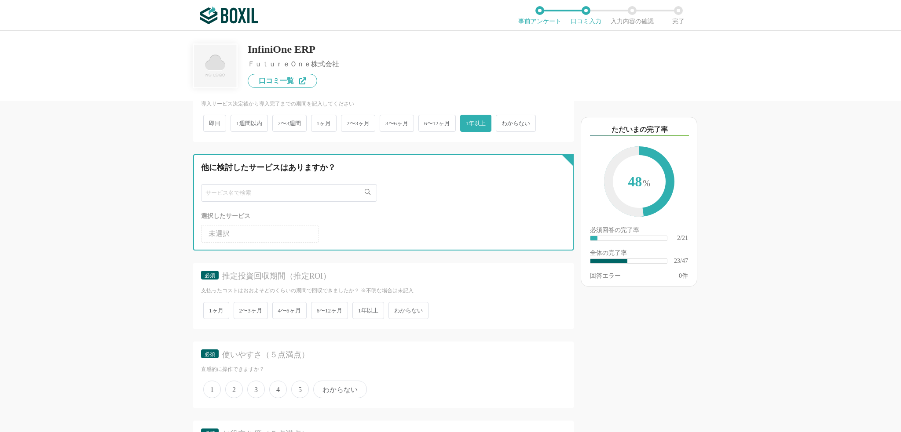
click at [253, 202] on input "text" at bounding box center [289, 193] width 176 height 18
type input "obi"
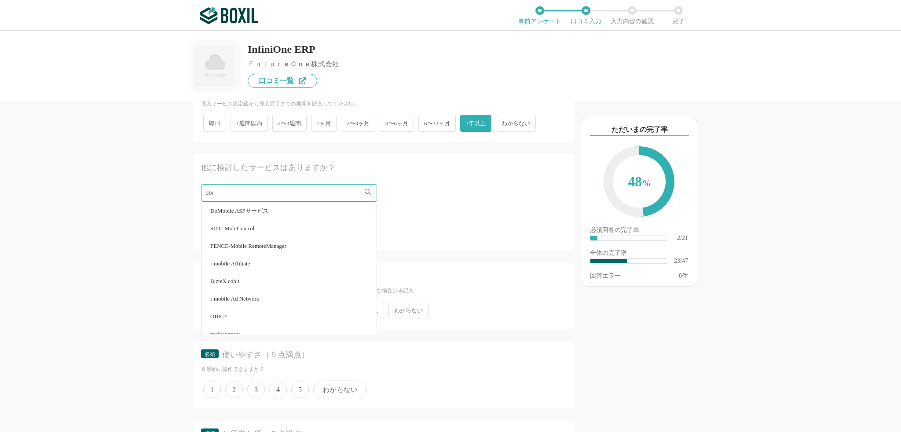
click at [235, 326] on li "OBIC7" at bounding box center [288, 317] width 175 height 18
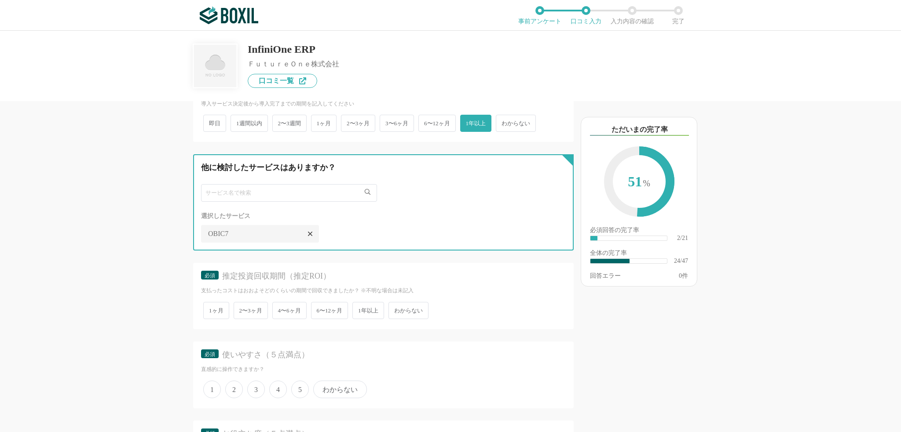
click at [255, 202] on input "text" at bounding box center [289, 193] width 176 height 18
type input "mcf"
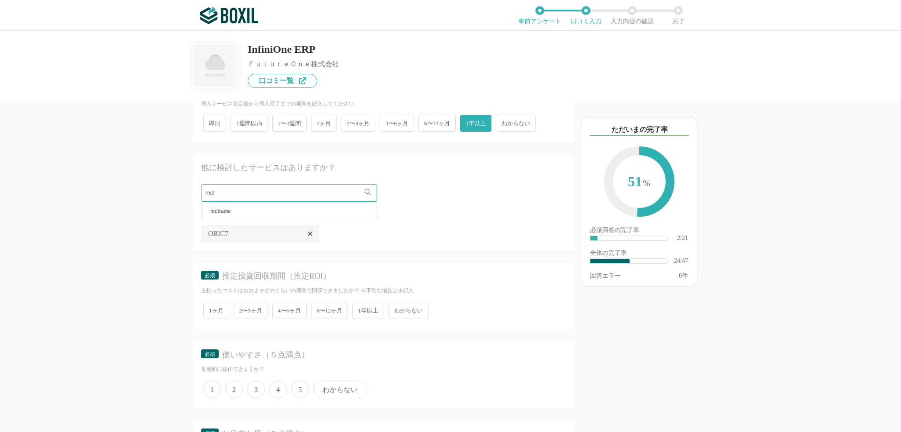
click at [230, 214] on span "mcframe" at bounding box center [220, 211] width 20 height 6
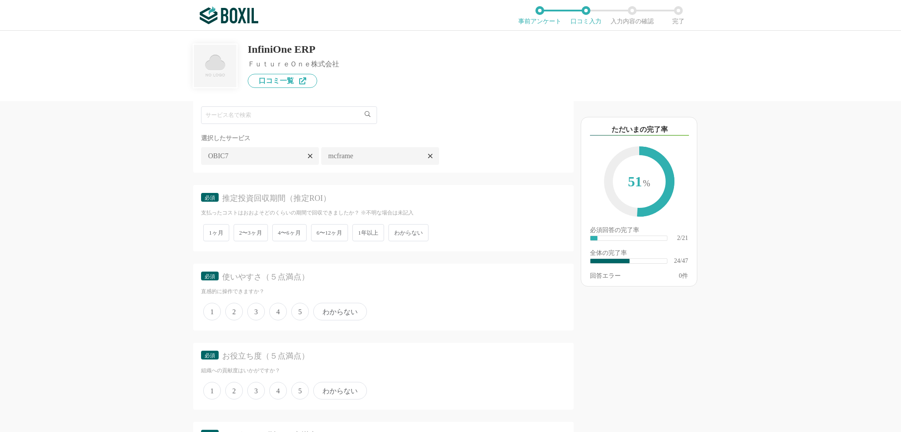
scroll to position [1804, 0]
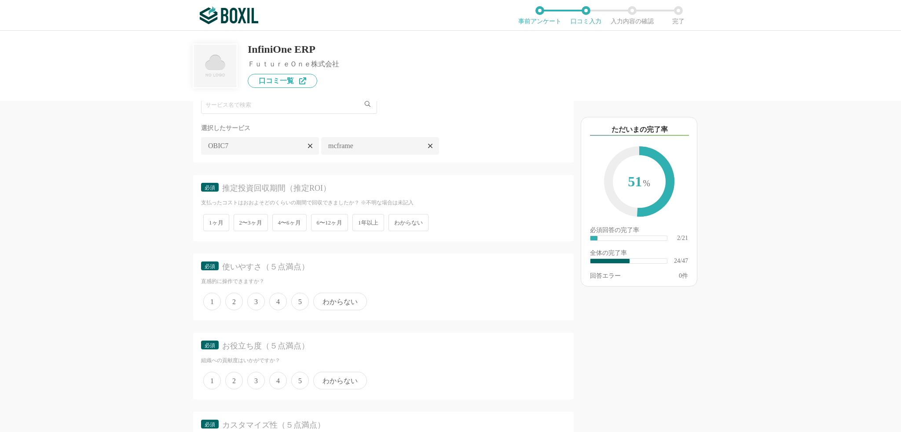
click at [368, 231] on span "1年以上" at bounding box center [368, 222] width 32 height 17
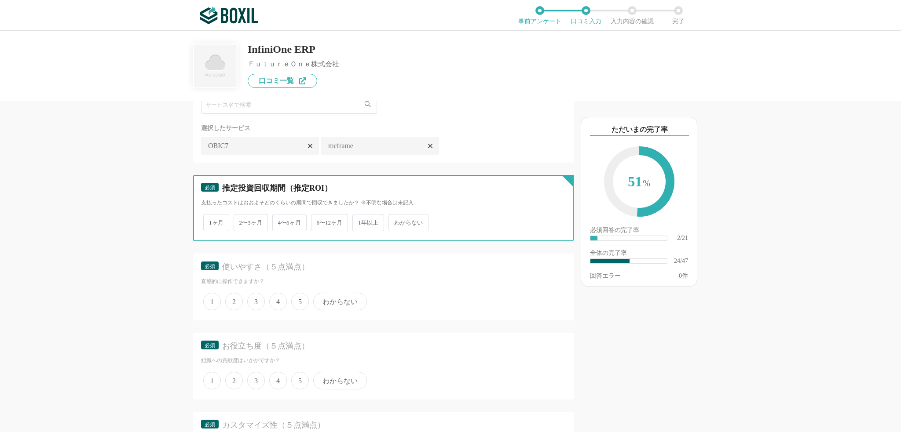
click at [360, 221] on input "1年以上" at bounding box center [358, 219] width 6 height 6
radio input "true"
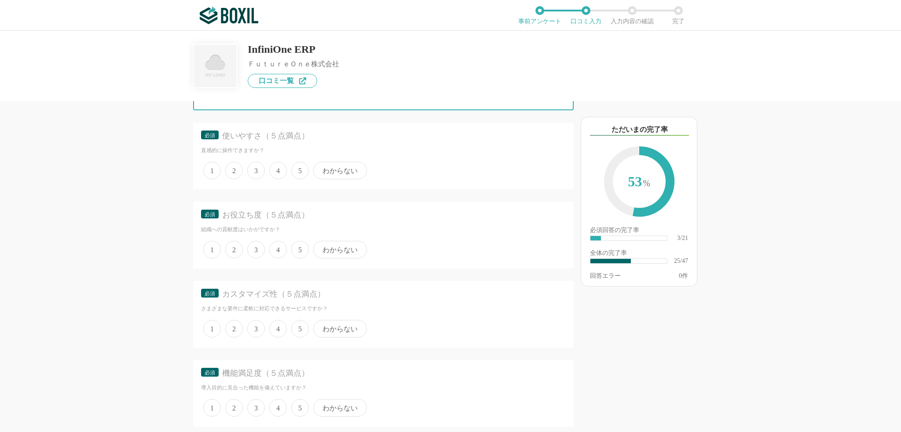
scroll to position [1935, 0]
click at [234, 179] on span "2" at bounding box center [234, 170] width 18 height 18
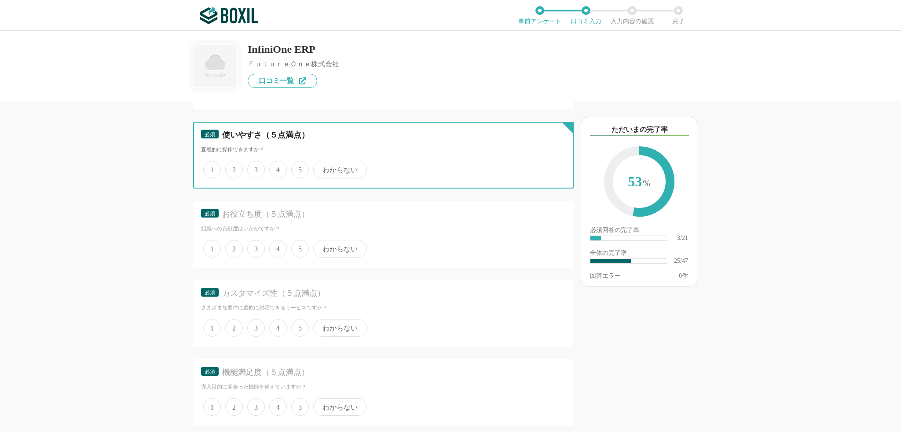
click at [233, 168] on input "2" at bounding box center [230, 165] width 6 height 6
radio input "true"
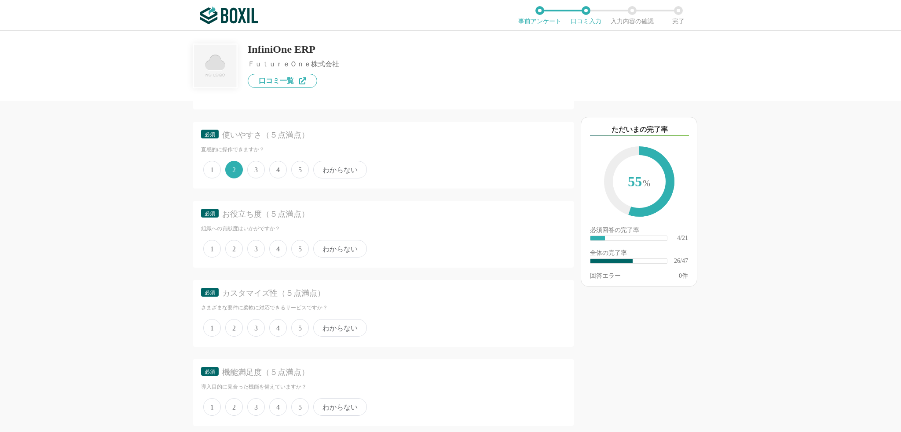
click at [256, 258] on span "3" at bounding box center [256, 249] width 18 height 18
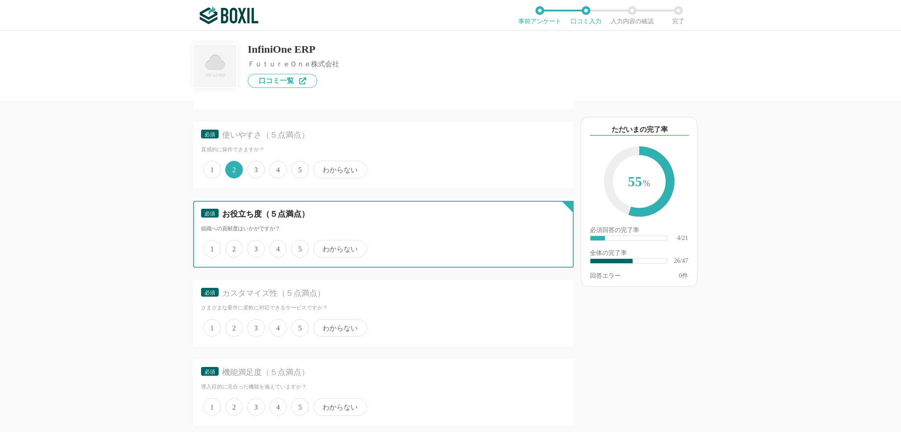
click at [255, 247] on input "3" at bounding box center [252, 244] width 6 height 6
radio input "true"
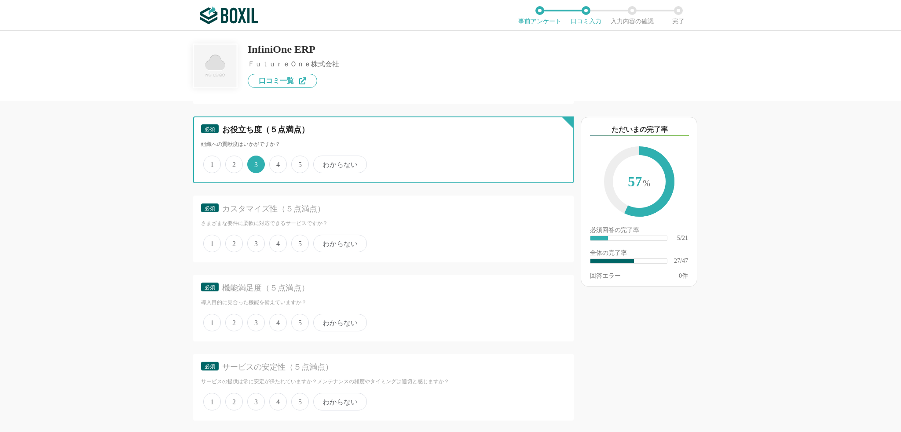
scroll to position [2023, 0]
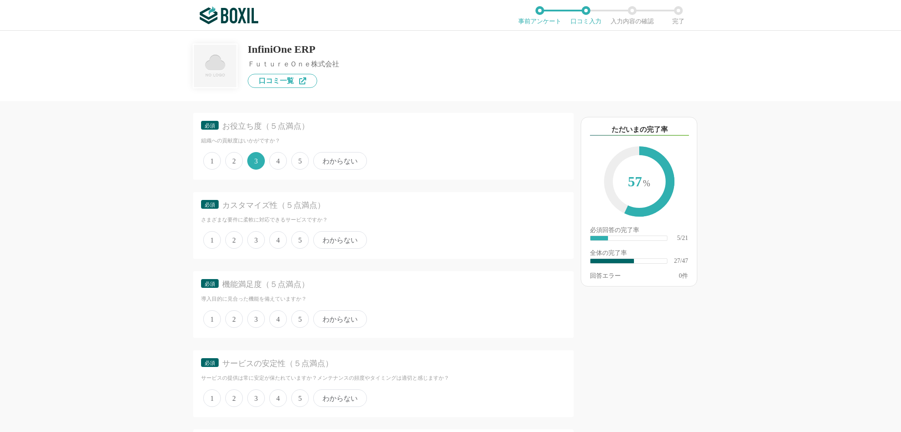
click at [280, 249] on span "4" at bounding box center [278, 240] width 18 height 18
click at [277, 238] on input "4" at bounding box center [274, 236] width 6 height 6
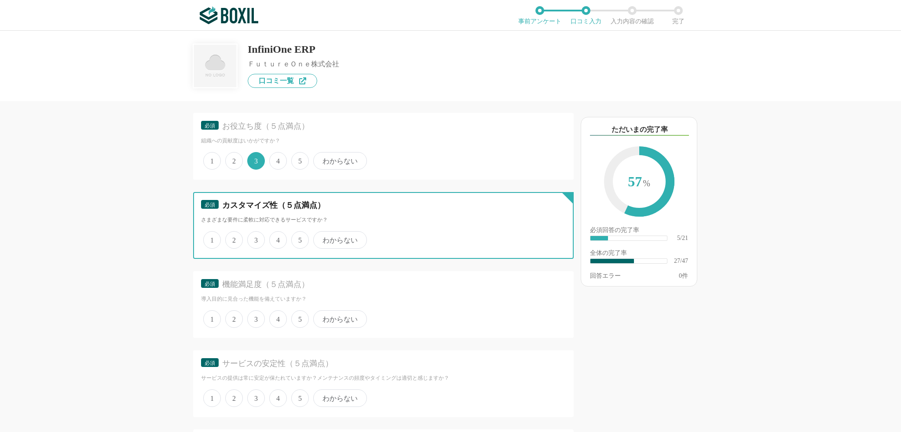
radio input "true"
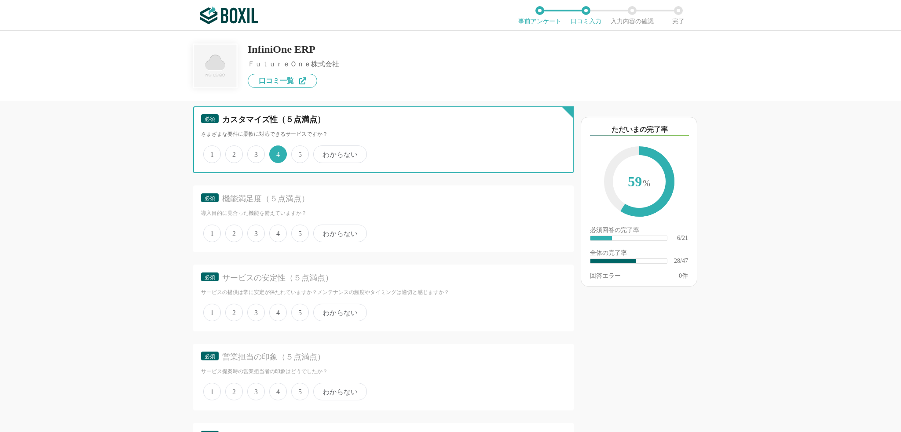
scroll to position [2111, 0]
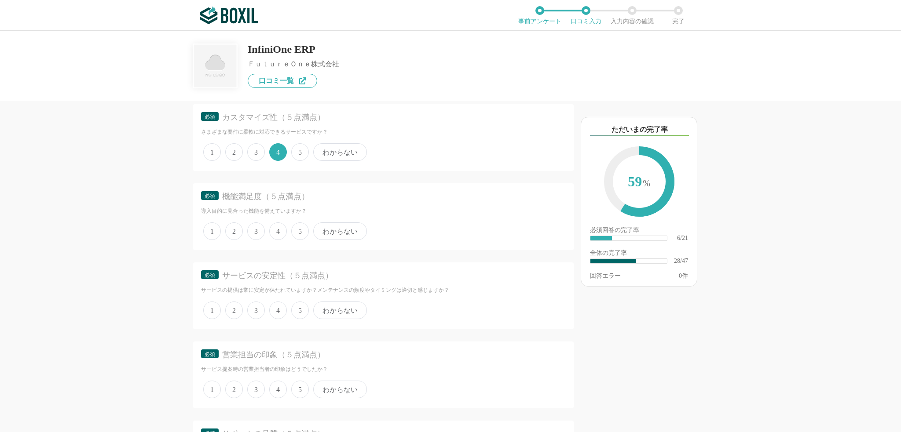
click at [252, 240] on span "3" at bounding box center [256, 232] width 18 height 18
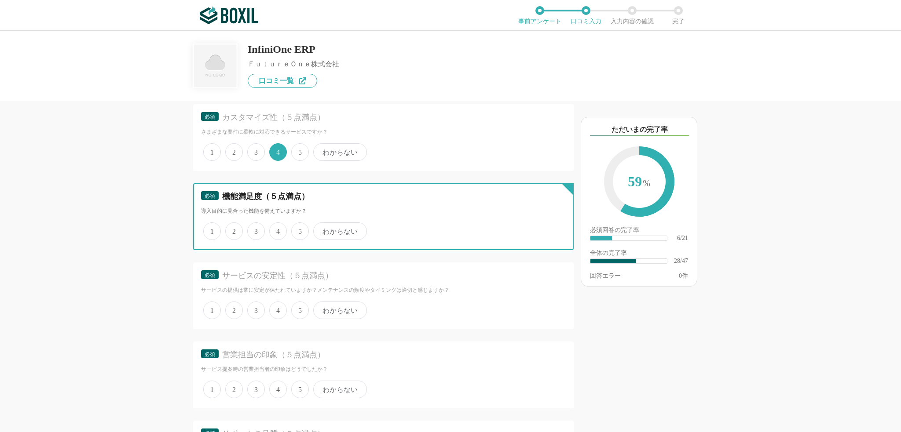
click at [252, 230] on input "3" at bounding box center [252, 227] width 6 height 6
radio input "true"
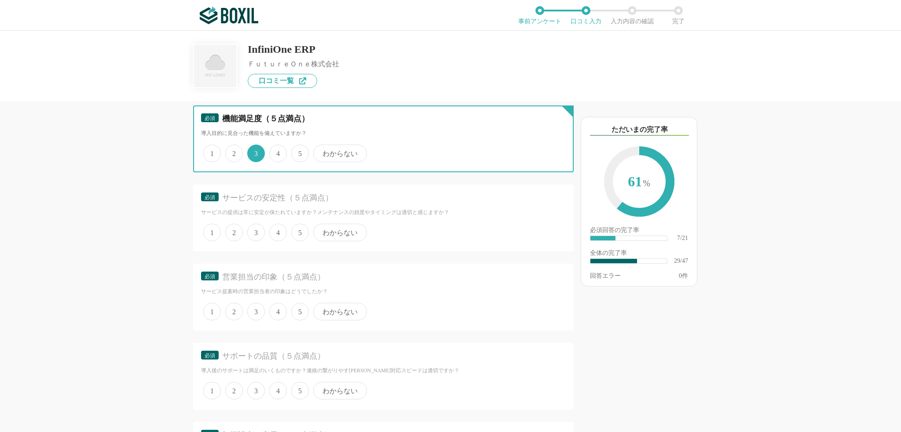
scroll to position [2243, 0]
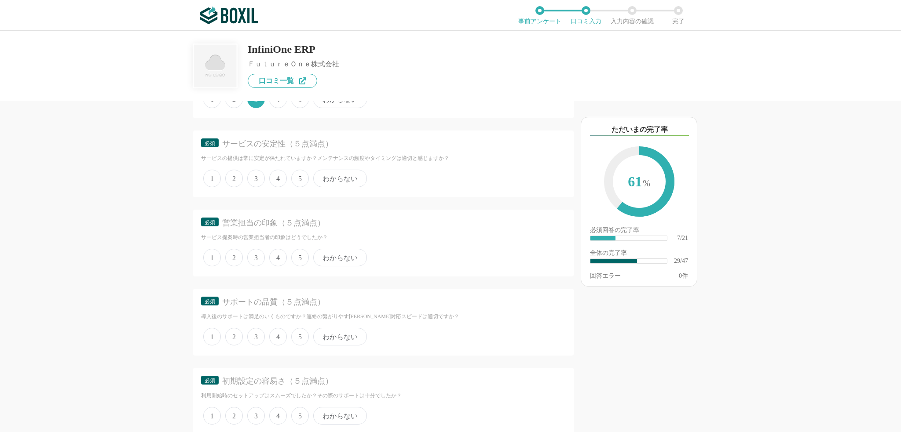
click at [235, 187] on span "2" at bounding box center [234, 179] width 18 height 18
click at [233, 177] on input "2" at bounding box center [230, 174] width 6 height 6
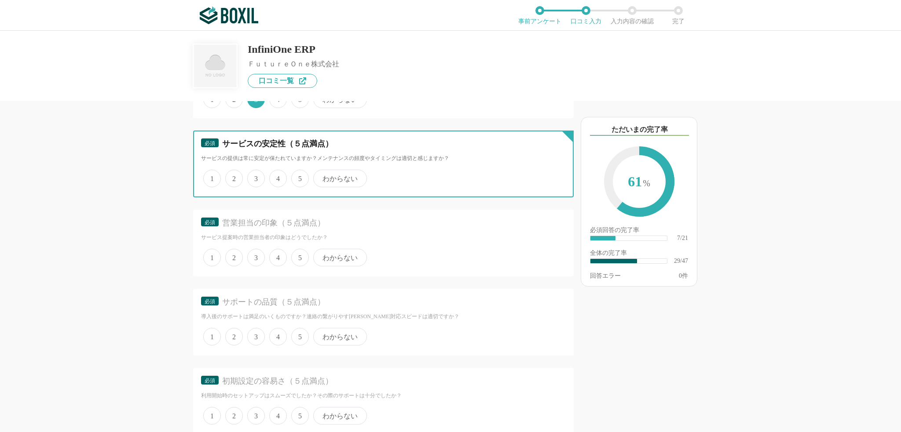
radio input "true"
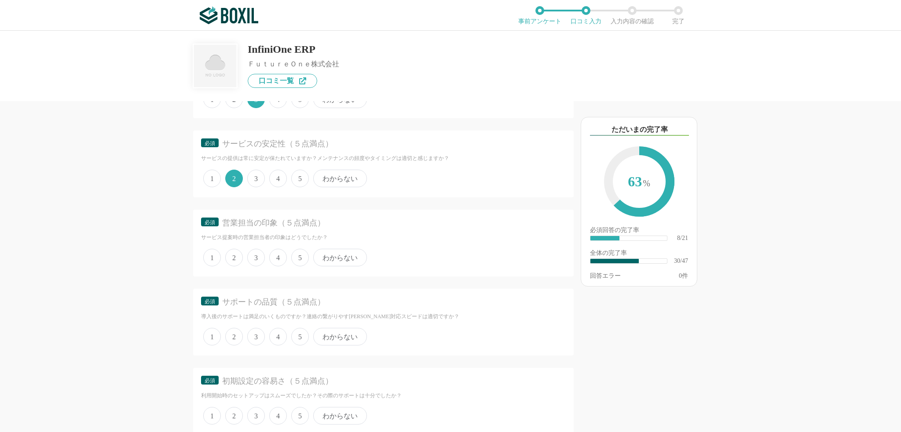
click at [256, 267] on span "3" at bounding box center [256, 258] width 18 height 18
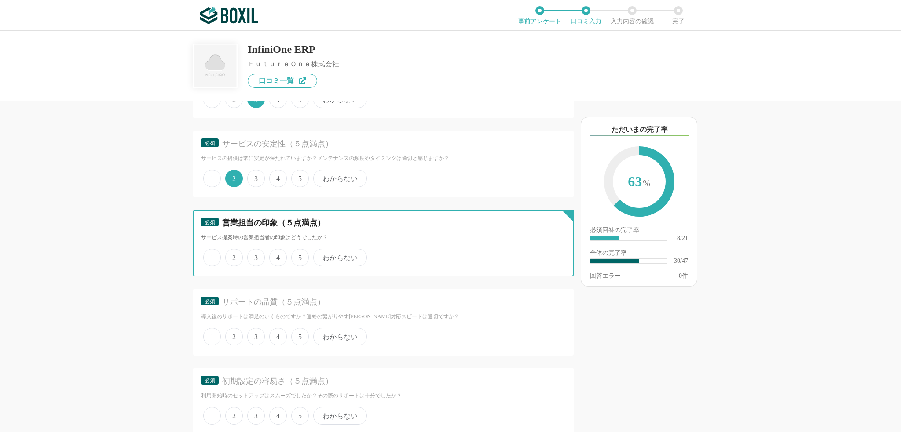
click at [255, 256] on input "3" at bounding box center [252, 253] width 6 height 6
radio input "true"
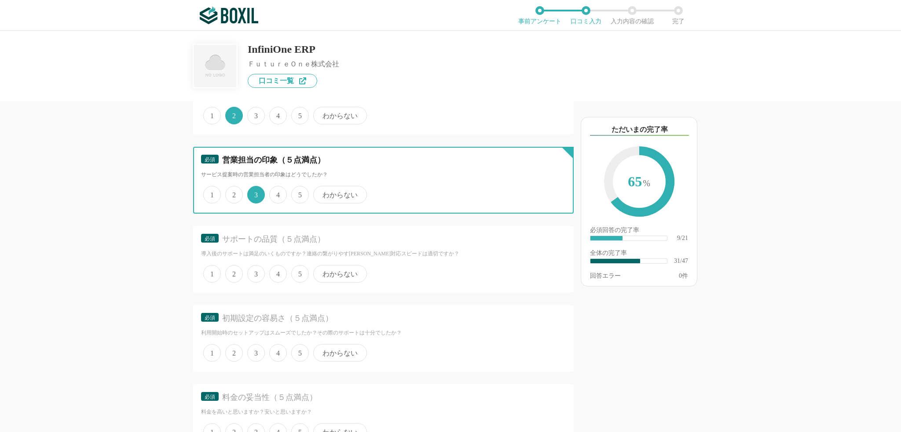
scroll to position [2331, 0]
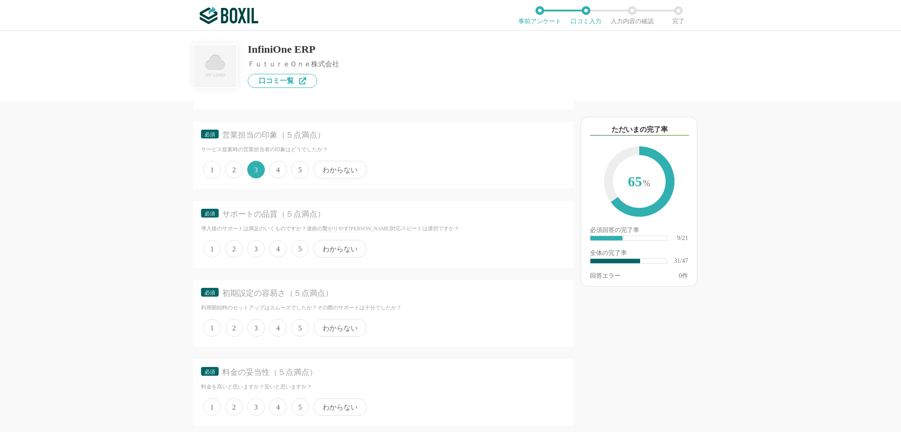
click at [277, 258] on span "4" at bounding box center [278, 249] width 18 height 18
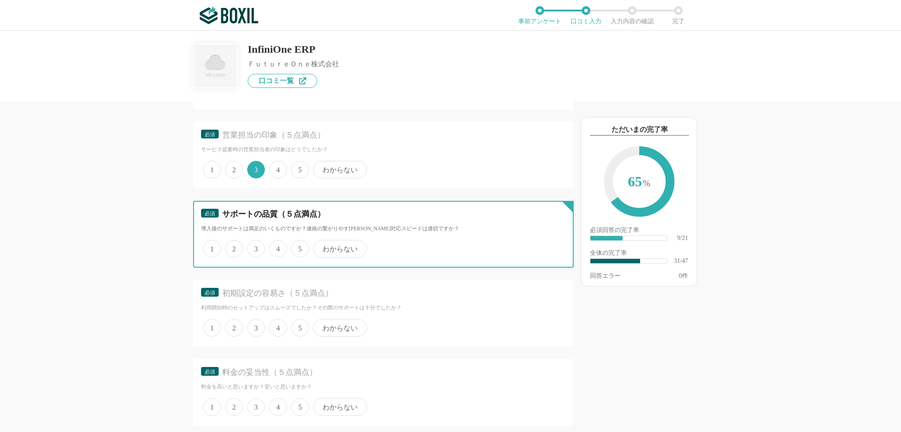
click at [277, 247] on input "4" at bounding box center [274, 244] width 6 height 6
radio input "true"
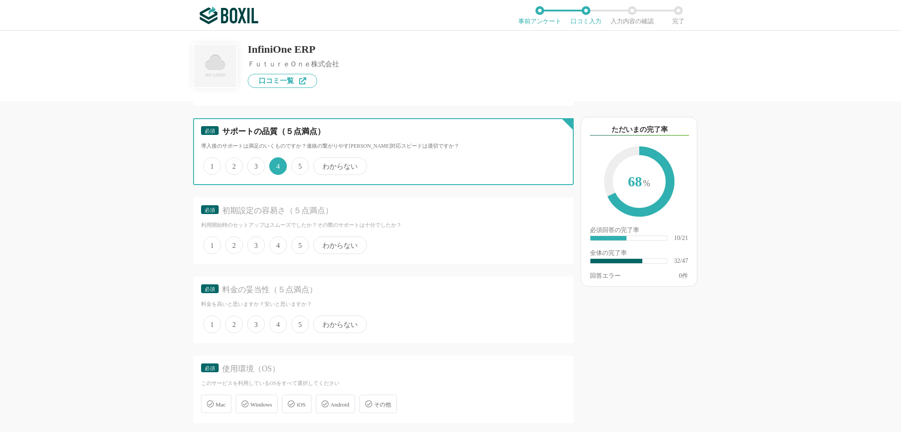
scroll to position [2419, 0]
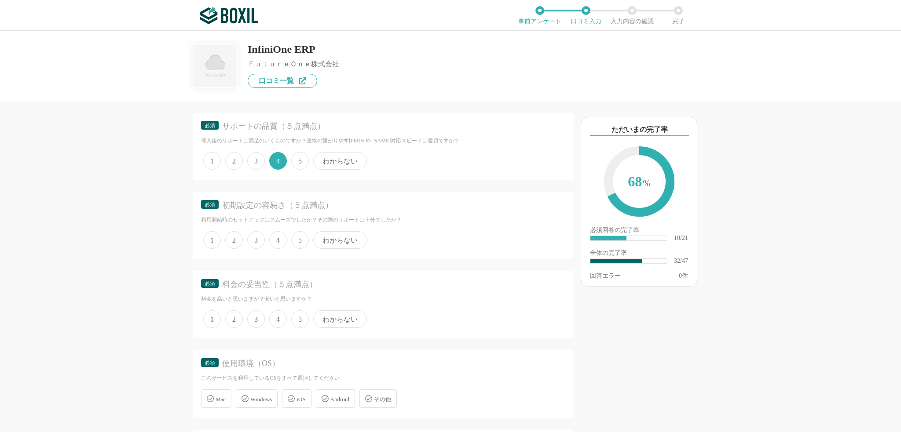
click at [213, 249] on span "1" at bounding box center [212, 240] width 18 height 18
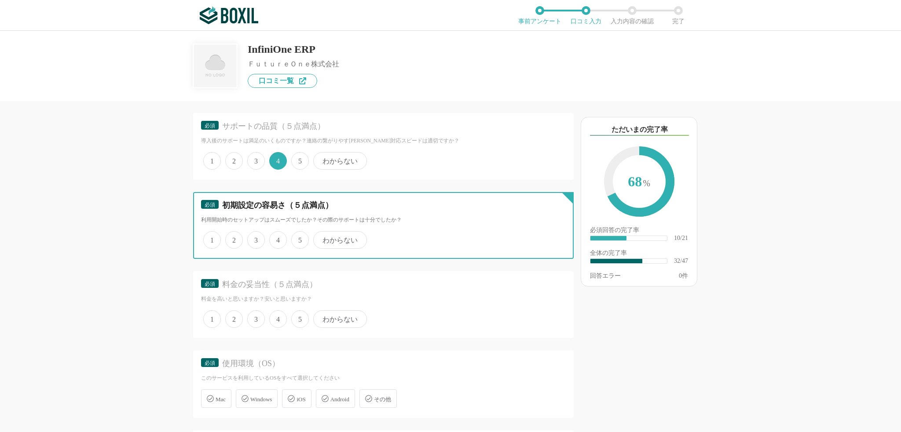
click at [211, 238] on input "1" at bounding box center [208, 236] width 6 height 6
radio input "true"
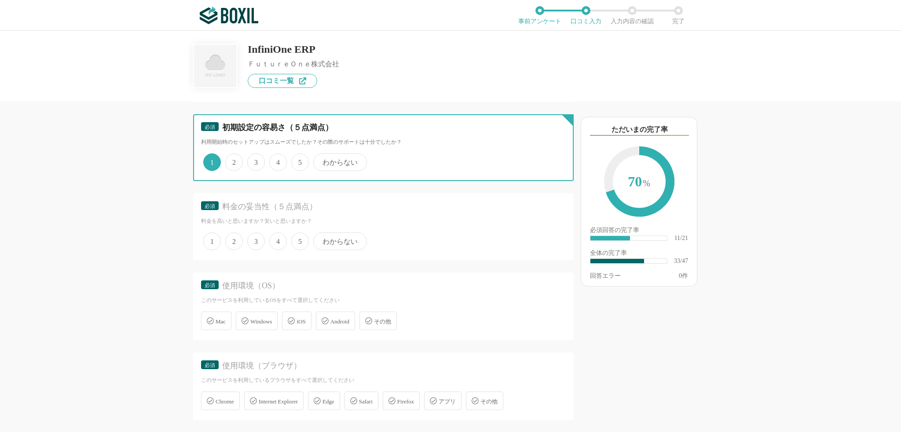
scroll to position [2507, 0]
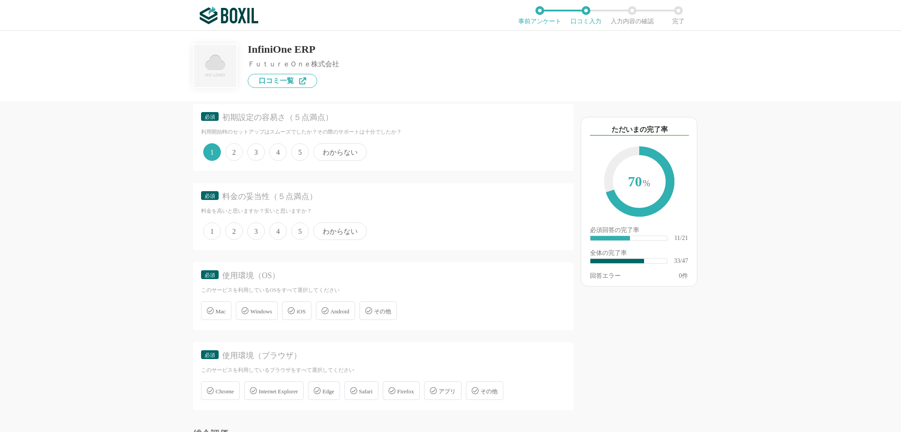
click at [215, 240] on span "1" at bounding box center [212, 232] width 18 height 18
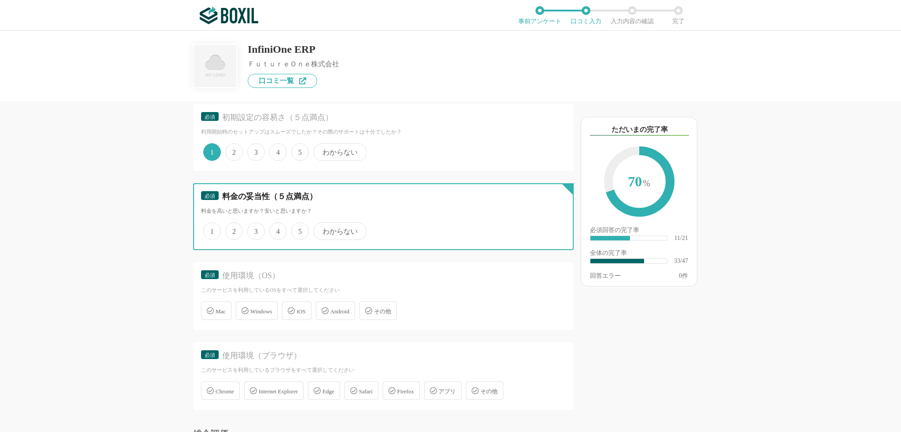
click at [211, 230] on input "1" at bounding box center [208, 227] width 6 height 6
radio input "true"
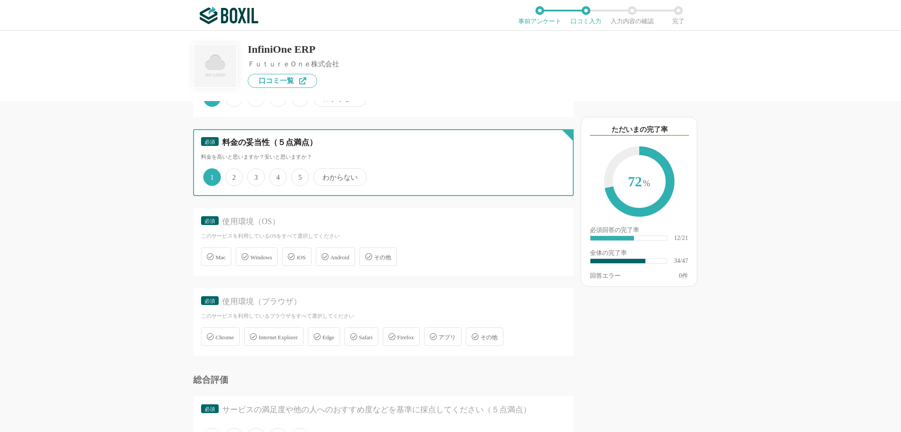
scroll to position [2595, 0]
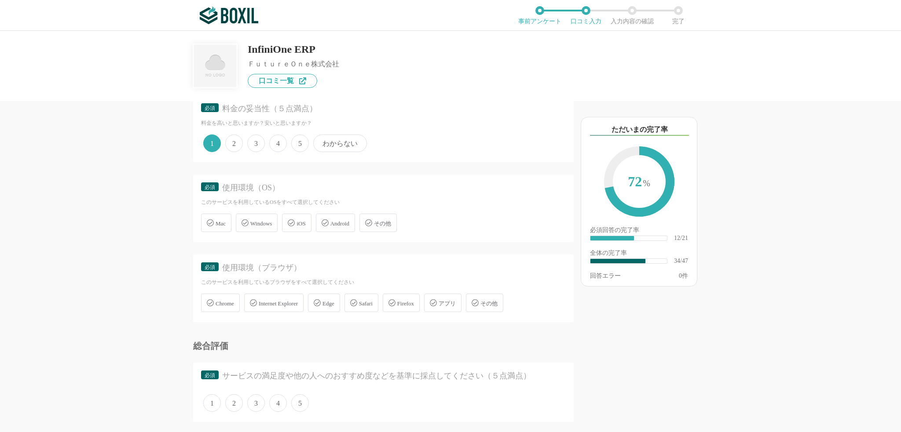
click at [265, 232] on div "Windows" at bounding box center [257, 223] width 42 height 18
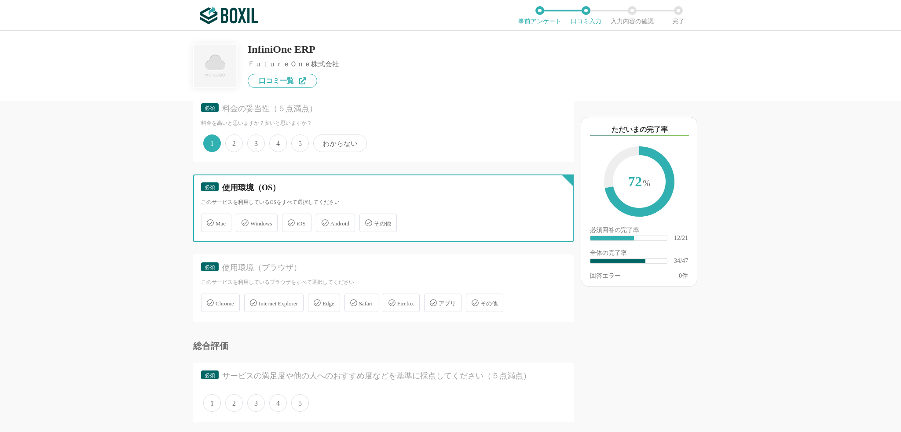
click at [243, 221] on input "Windows" at bounding box center [241, 218] width 6 height 6
checkbox input "true"
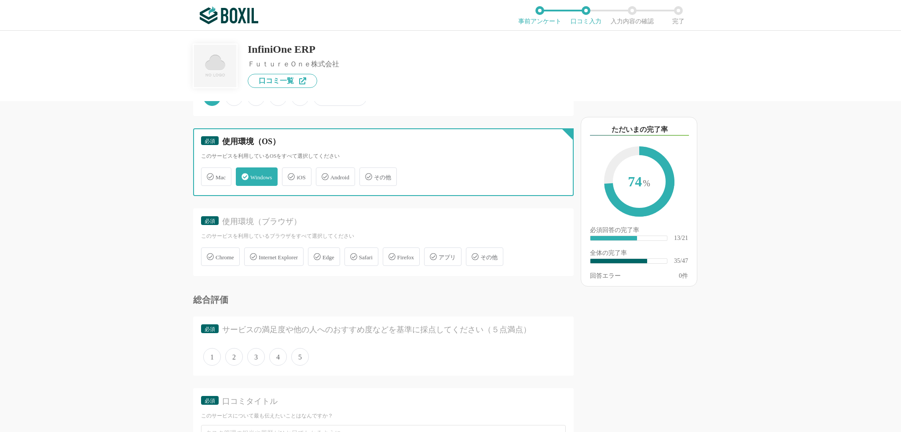
scroll to position [2642, 0]
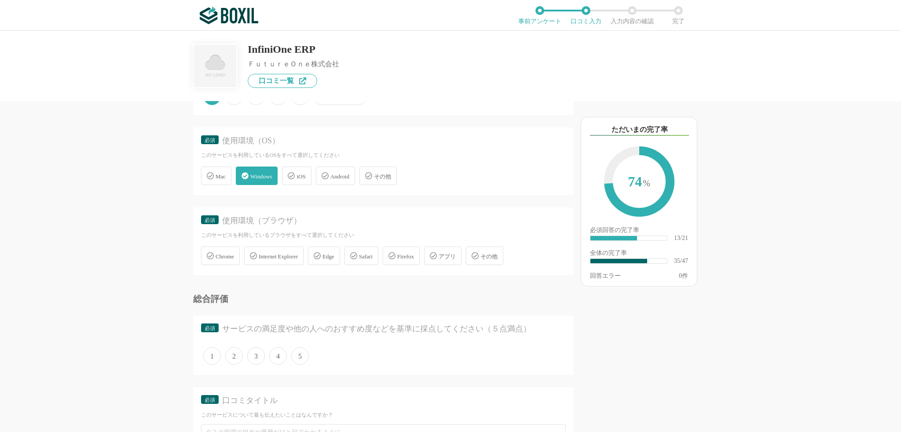
click at [220, 260] on span "Chrome" at bounding box center [225, 256] width 18 height 7
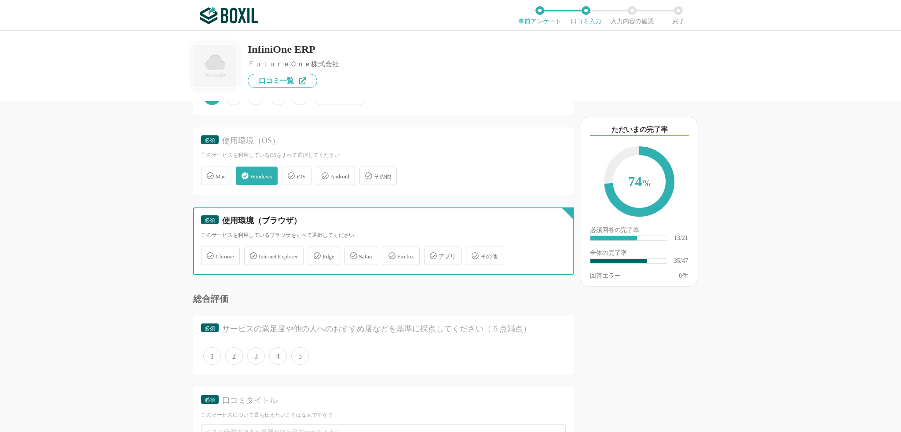
click at [209, 254] on input "Chrome" at bounding box center [206, 251] width 6 height 6
checkbox input "true"
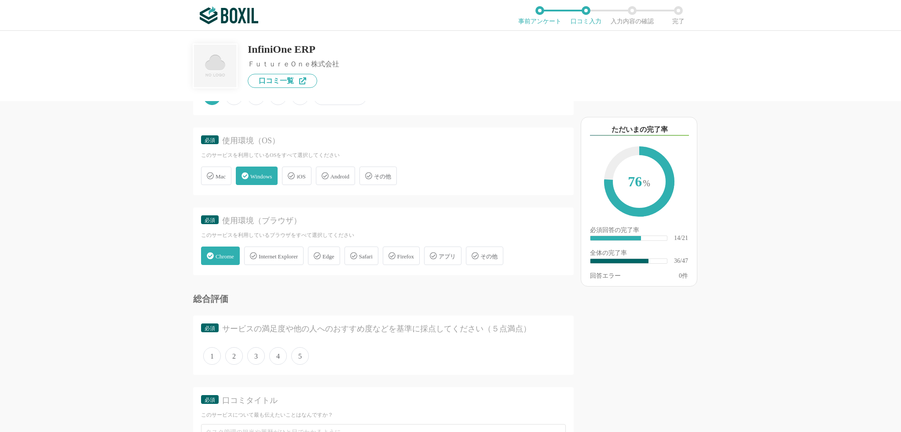
click at [321, 260] on icon at bounding box center [317, 255] width 7 height 7
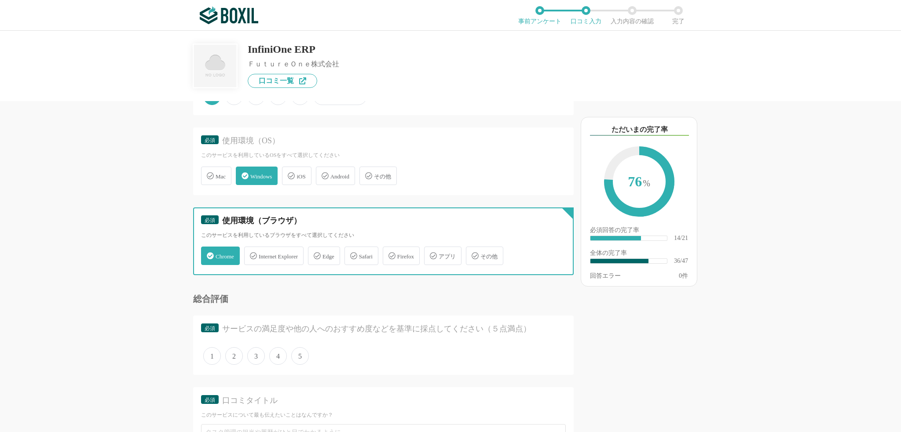
click at [315, 254] on input "Edge" at bounding box center [313, 251] width 6 height 6
checkbox input "true"
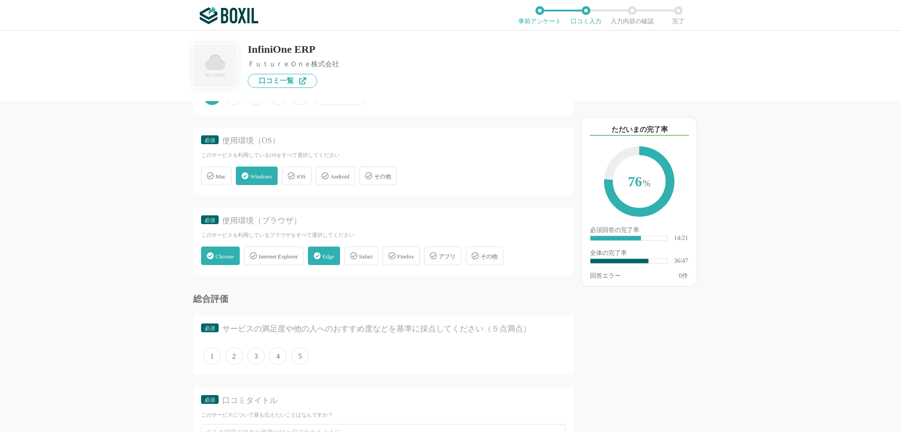
click at [232, 260] on span "Chrome" at bounding box center [225, 256] width 18 height 7
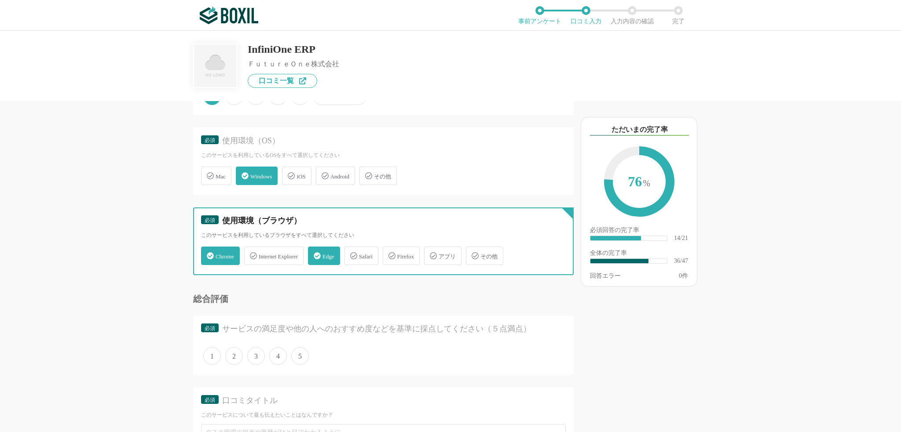
click at [209, 254] on input "Chrome" at bounding box center [206, 251] width 6 height 6
checkbox input "false"
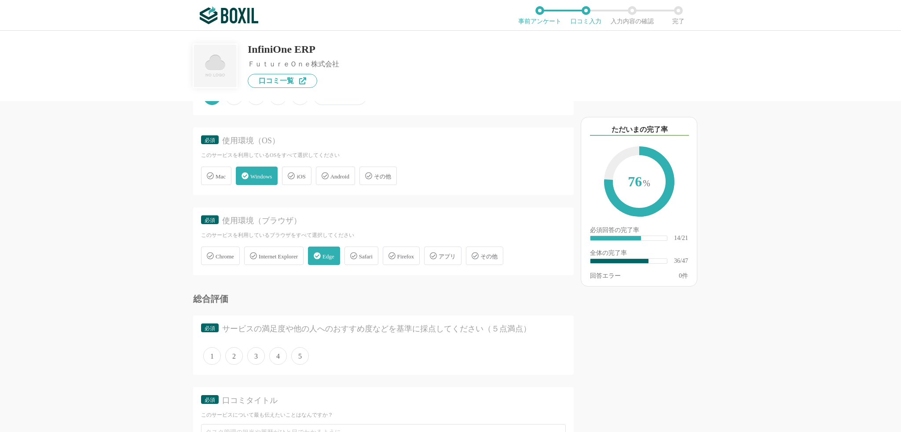
click at [334, 260] on span "Edge" at bounding box center [328, 256] width 12 height 7
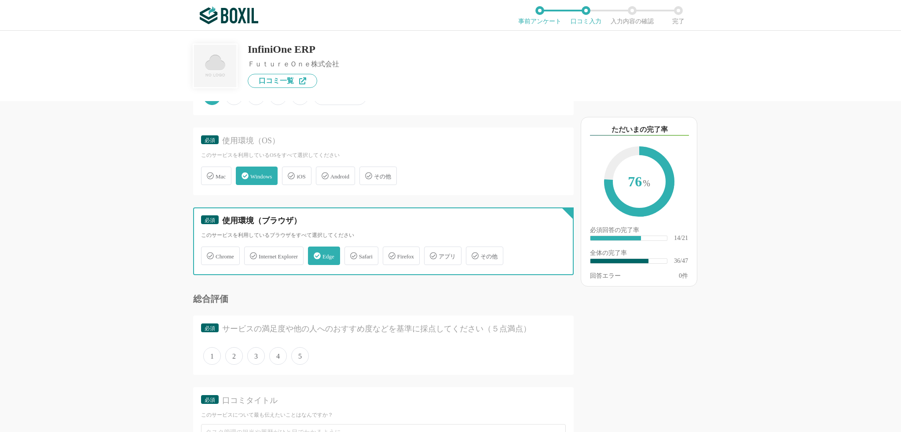
click at [315, 254] on input "Edge" at bounding box center [313, 251] width 6 height 6
checkbox input "false"
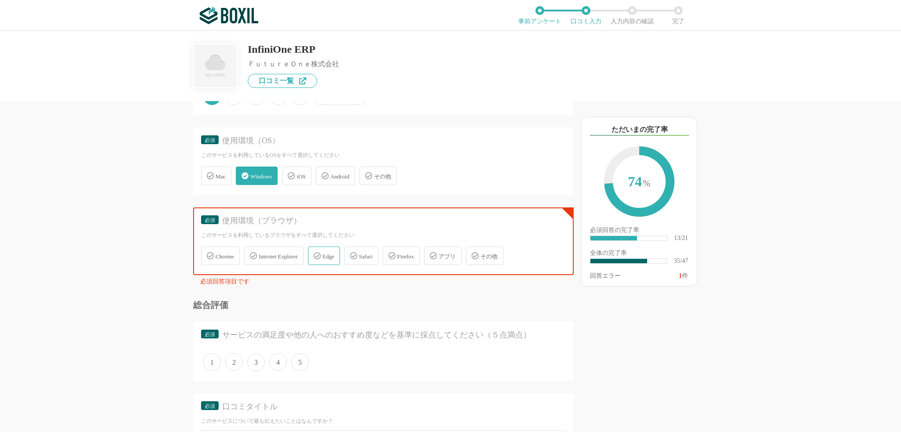
click at [455, 260] on span "アプリ" at bounding box center [447, 256] width 17 height 7
click at [432, 254] on input "アプリ" at bounding box center [429, 251] width 6 height 6
checkbox input "true"
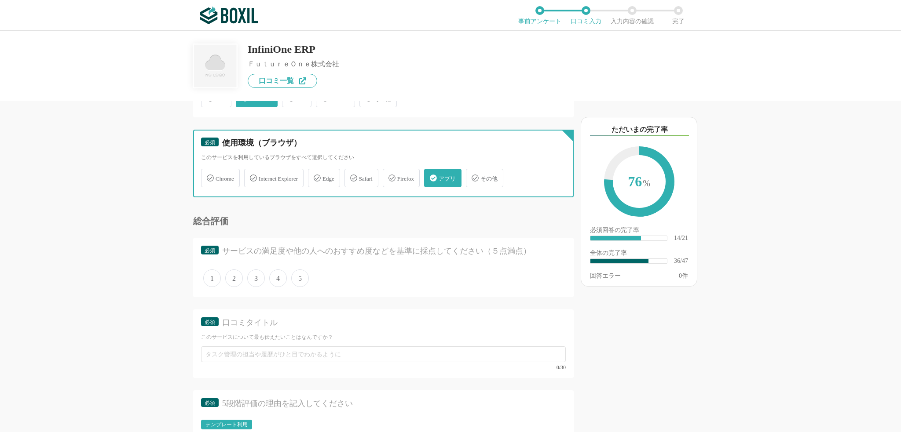
scroll to position [2730, 0]
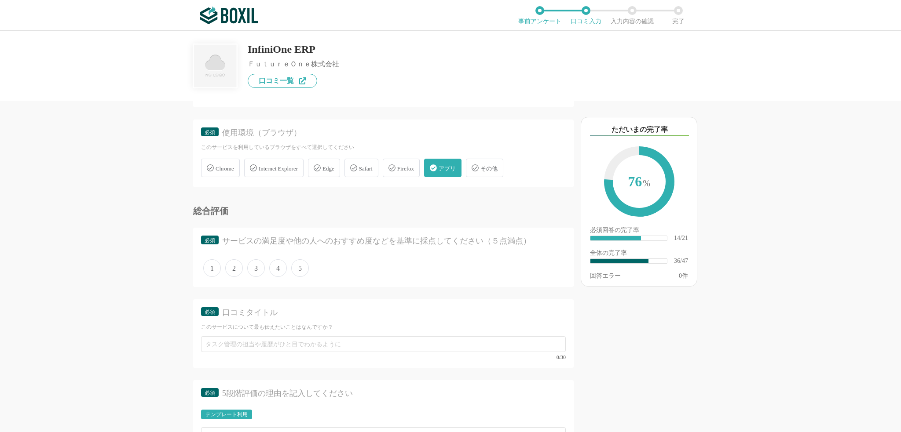
click at [256, 277] on span "3" at bounding box center [256, 269] width 18 height 18
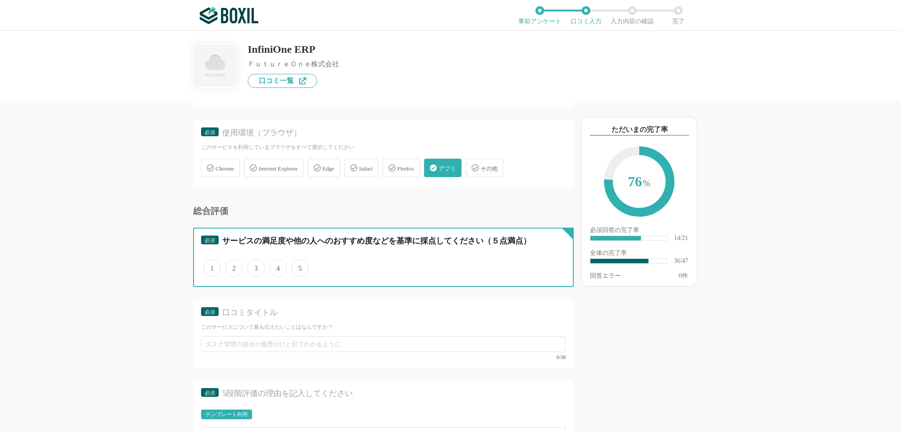
click at [255, 267] on input "3" at bounding box center [252, 264] width 6 height 6
radio input "true"
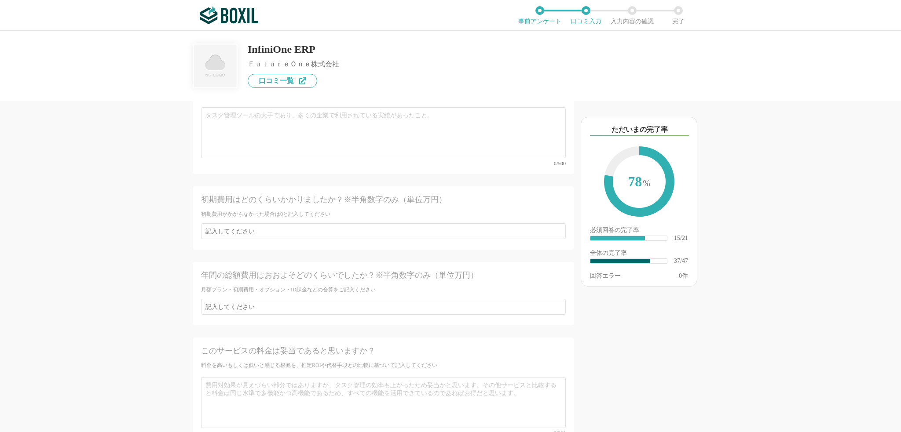
scroll to position [3610, 0]
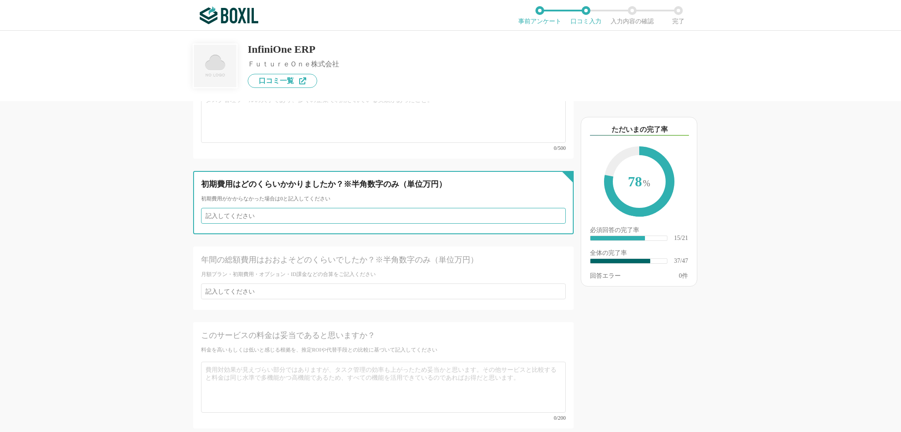
click at [322, 208] on input "number" at bounding box center [383, 216] width 365 height 16
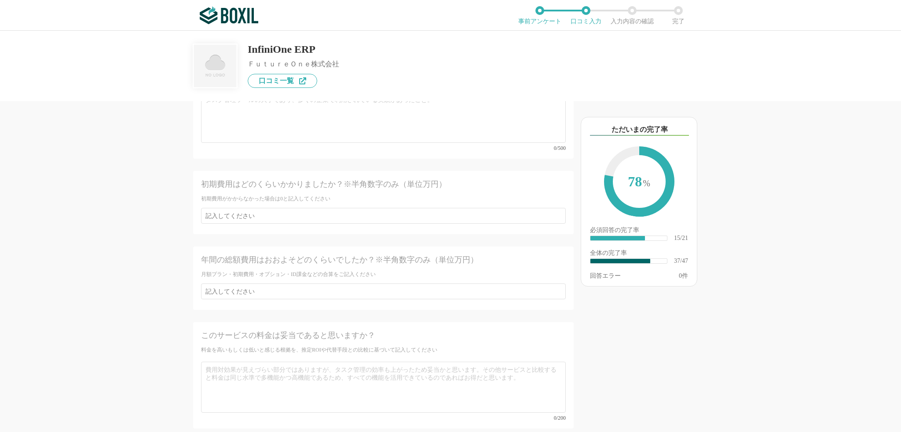
click at [162, 241] on div "ERP(基幹システム)の機能について（5点満点で評価してください） 管理会計 1 2 3 4 5 利用していない 連結会計 1 2 3 4 5 利用していない…" at bounding box center [354, 266] width 440 height 331
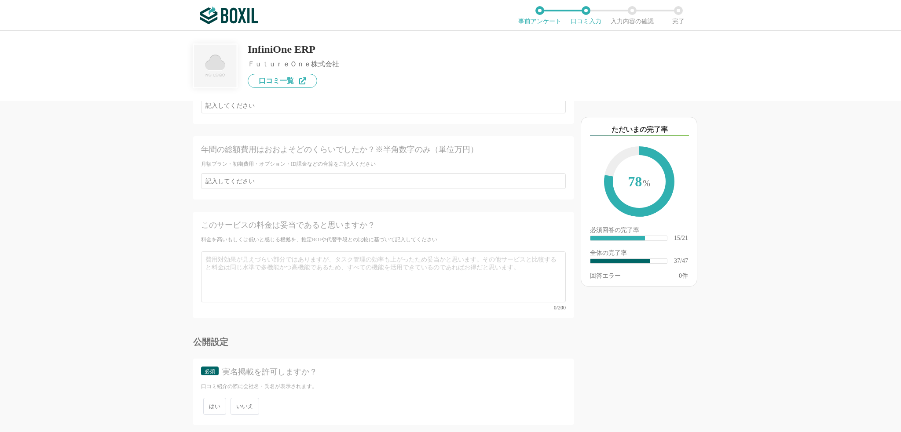
scroll to position [3739, 0]
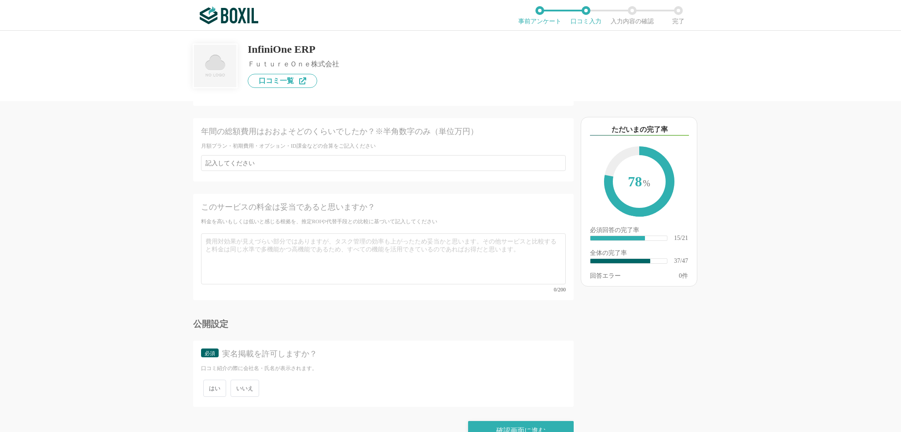
click at [243, 380] on span "いいえ" at bounding box center [244, 388] width 29 height 17
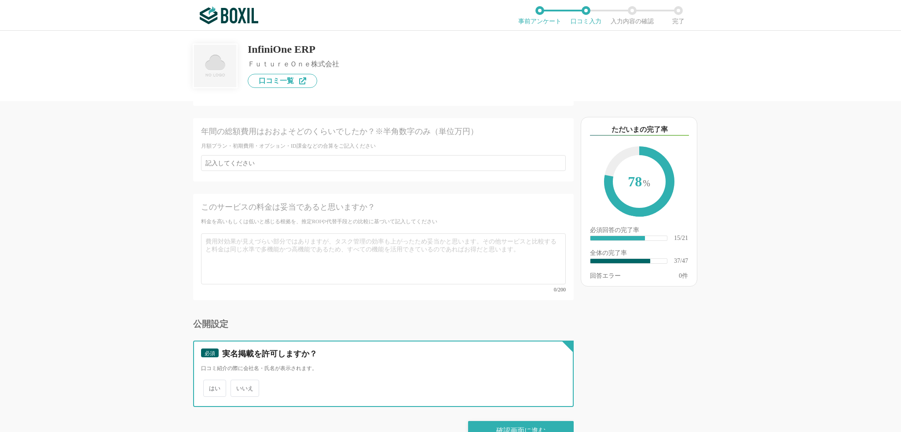
click at [238, 381] on input "いいえ" at bounding box center [236, 384] width 6 height 6
radio input "true"
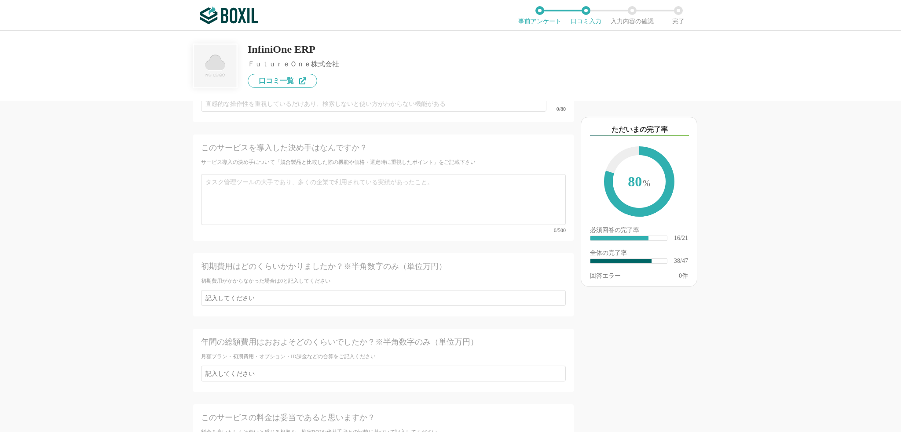
scroll to position [3519, 0]
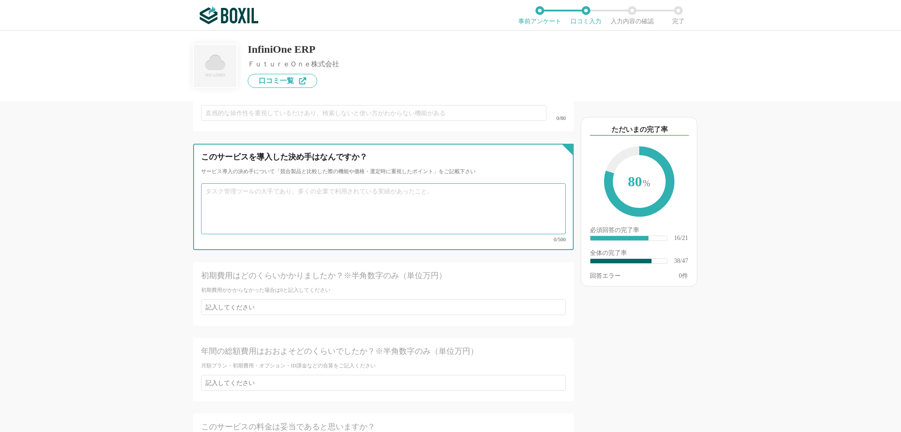
click at [255, 208] on textarea at bounding box center [383, 208] width 365 height 51
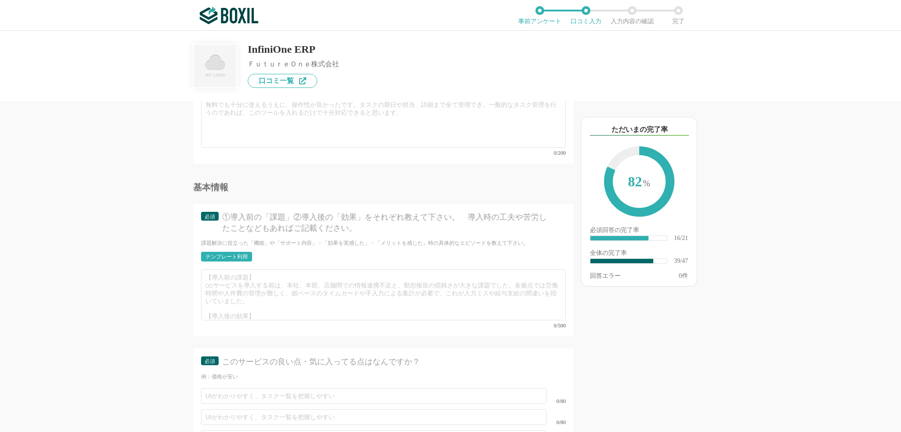
scroll to position [3123, 0]
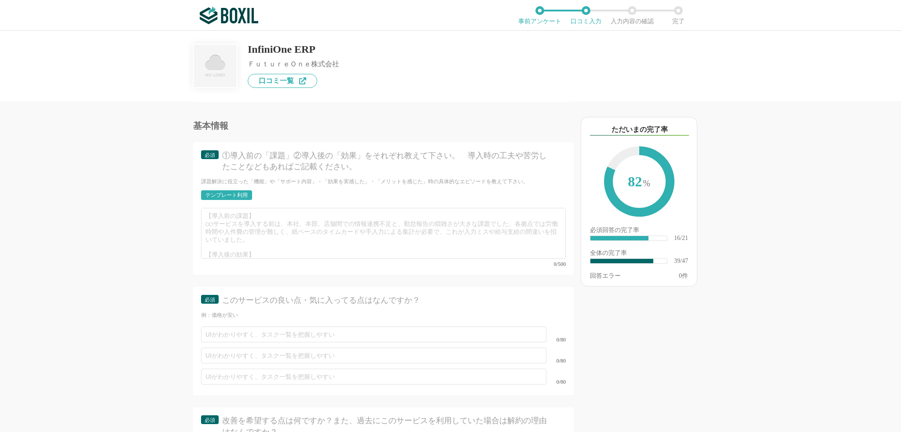
type textarea "パッケージ製品でありつつも、柔軟なカスタマイズ性があるため。 社内グループ企業が小規模ではるものの、先行で導入していたため。"
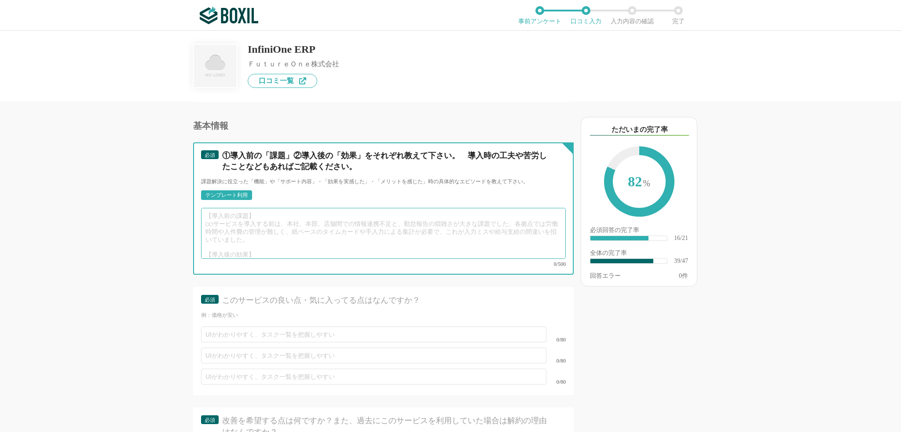
click at [238, 219] on textarea at bounding box center [383, 233] width 365 height 51
drag, startPoint x: 207, startPoint y: 218, endPoint x: 256, endPoint y: 249, distance: 58.1
click at [256, 249] on textarea at bounding box center [383, 233] width 365 height 51
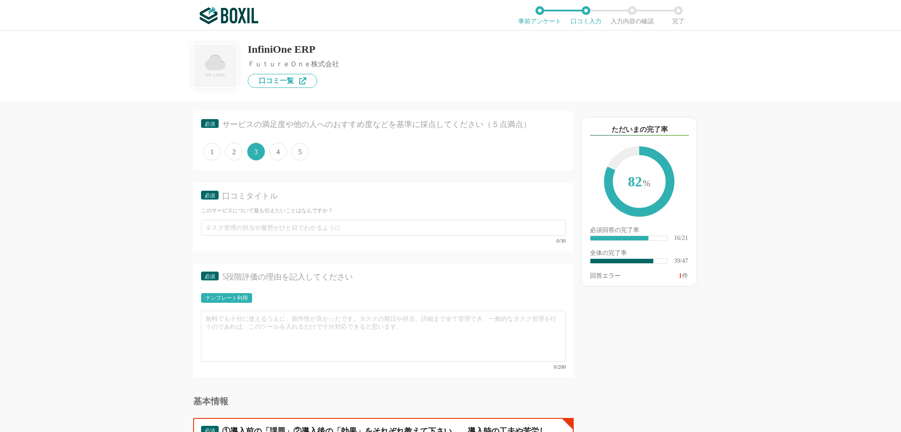
scroll to position [2859, 0]
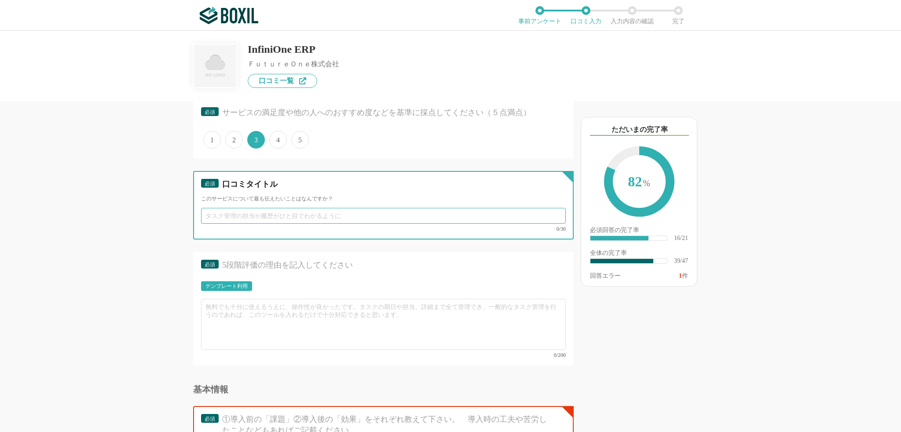
click at [287, 223] on input "text" at bounding box center [383, 216] width 365 height 16
type input "柔軟な対応が可能で、親身に対応してくれるが・・・"
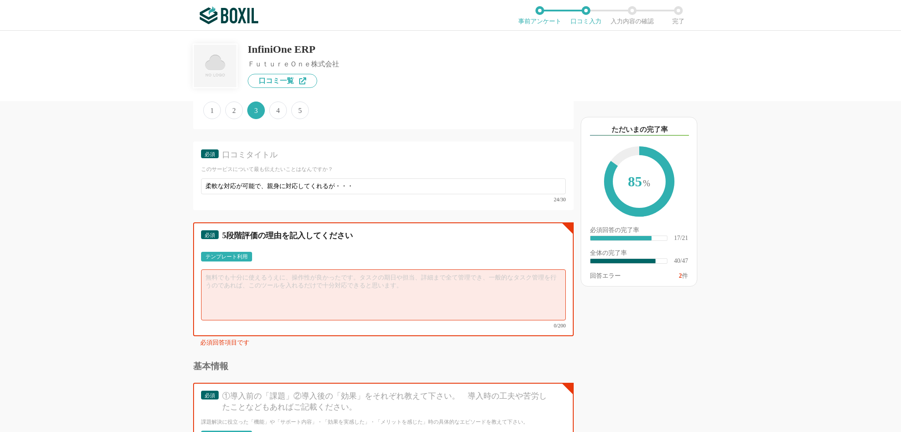
scroll to position [2903, 0]
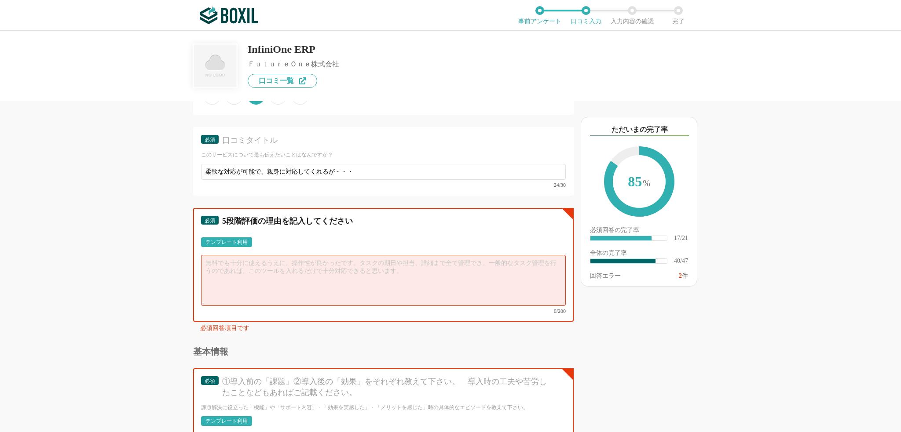
click at [238, 274] on textarea at bounding box center [383, 280] width 365 height 51
paste textarea "パッケージ標準機能のまま利用できるものは少ないが、柔軟性を活かした自由度の高いカスタマイズが可能。 キーボード操作のみで各種入力業務が完結できるため、古い仕組…"
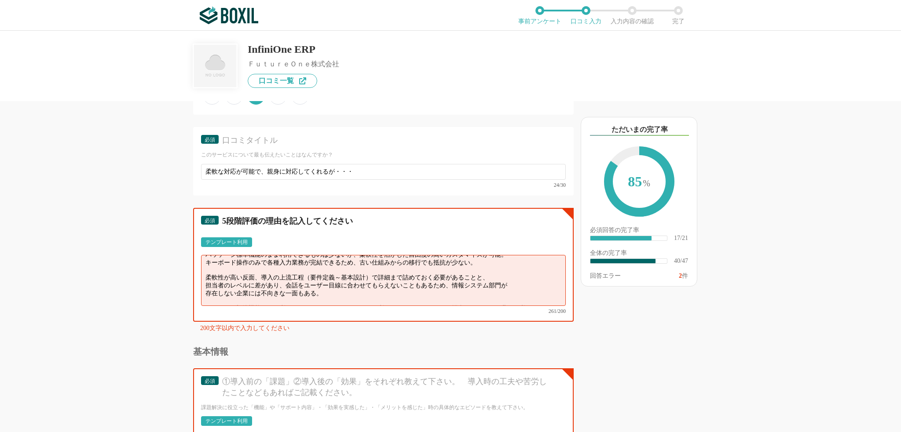
scroll to position [0, 0]
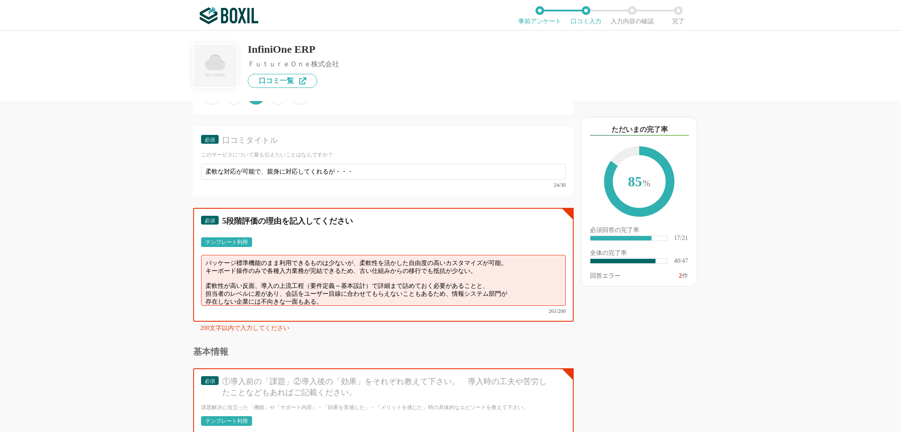
click at [483, 277] on textarea "パッケージ標準機能のまま利用できるものは少ないが、柔軟性を活かした自由度の高いカスタマイズが可能。 キーボード操作のみで各種入力業務が完結できるため、古い仕組…" at bounding box center [383, 280] width 365 height 51
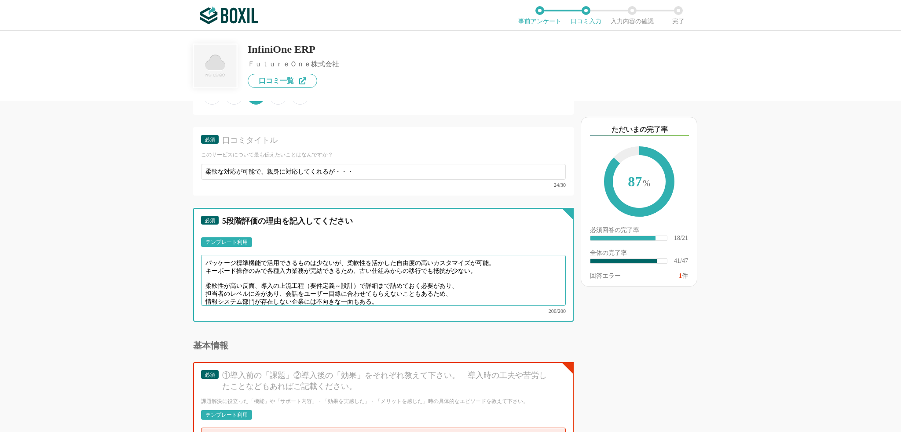
type textarea "パッケージ標準機能で活用できるものは少ないが、柔軟性を活かした自由度の高いカスタマイズが可能。 キーボード操作のみで各種入力業務が完結できるため、古い仕組みか…"
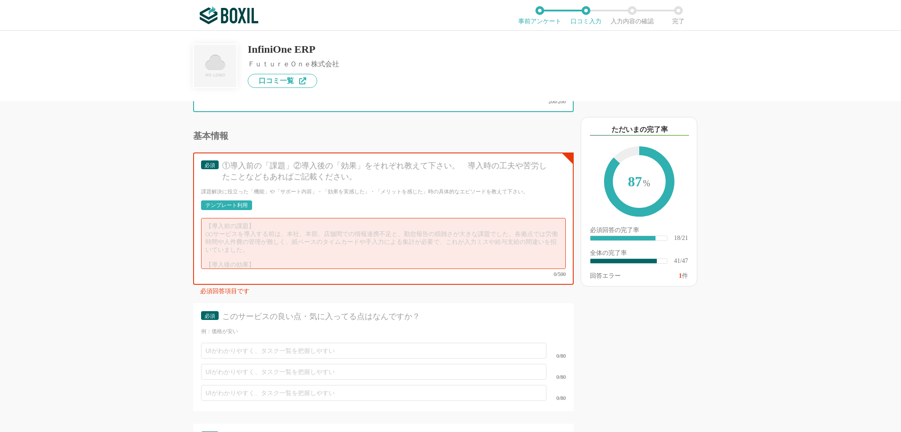
scroll to position [3123, 0]
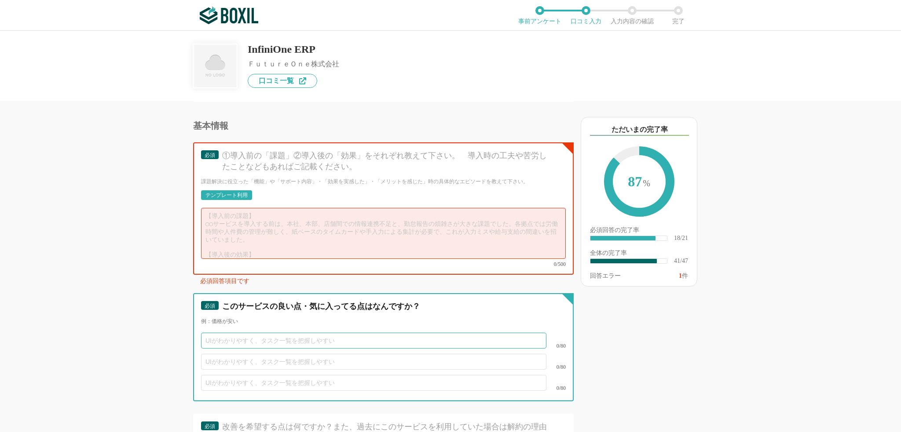
click at [263, 337] on input "text" at bounding box center [373, 341] width 345 height 16
type input "カスタマイズ性（柔軟性）が高い"
type input "キーボードでの操作性が高い"
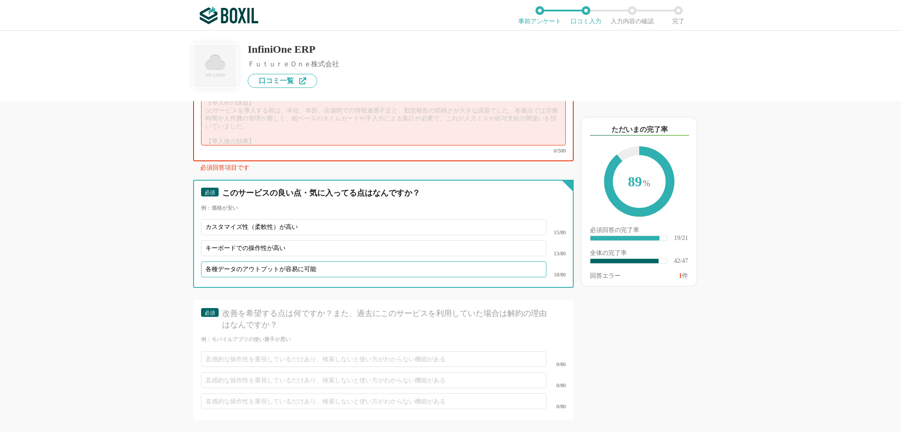
scroll to position [3255, 0]
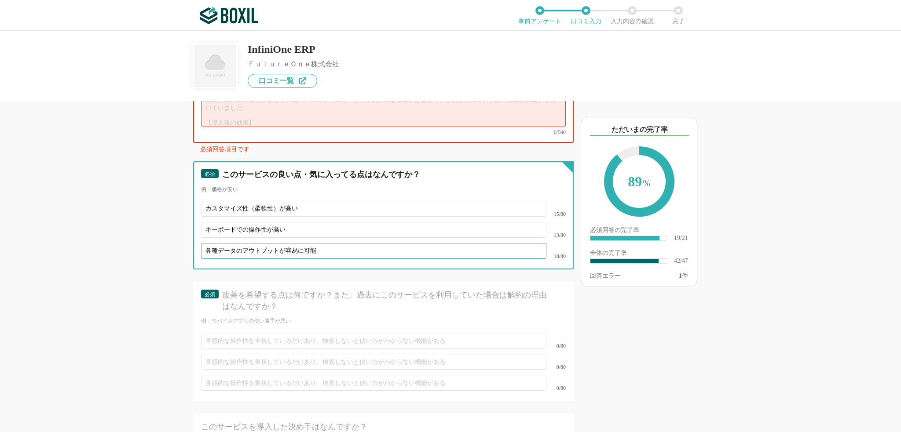
type input "各種データのアウトプットが容易に可能"
